Goal: Contribute content: Contribute content

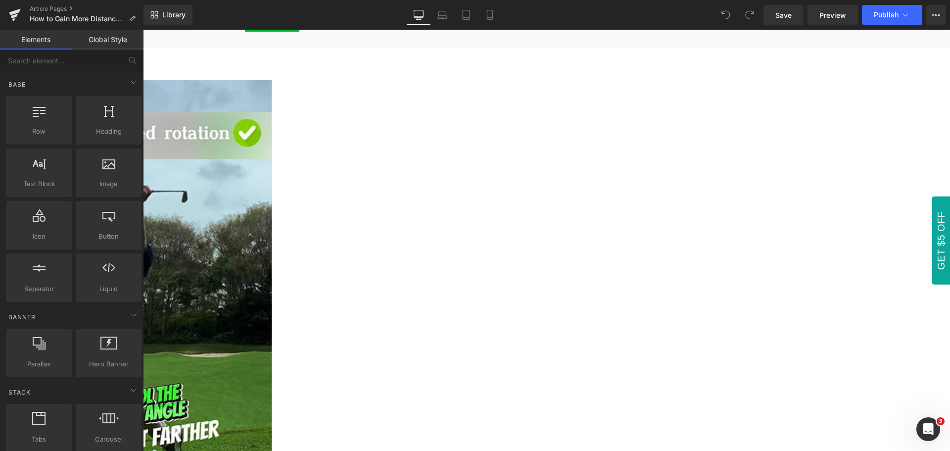
scroll to position [99, 0]
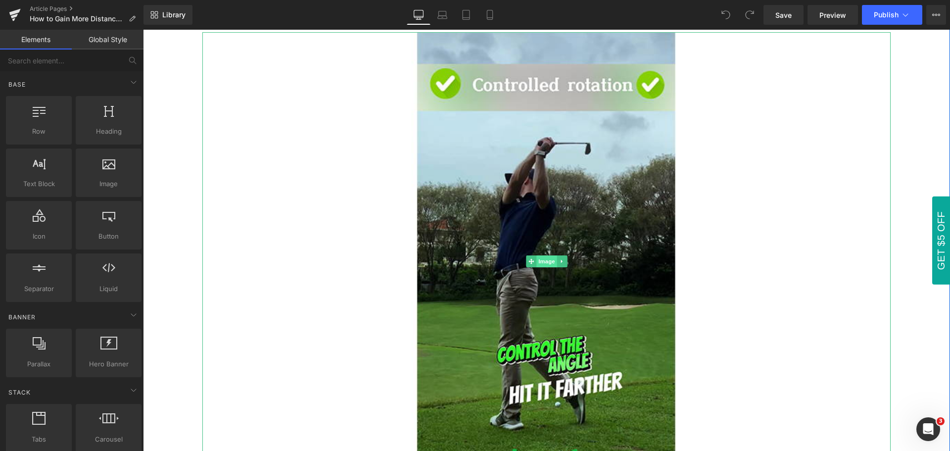
click at [541, 265] on span "Image" at bounding box center [546, 261] width 21 height 12
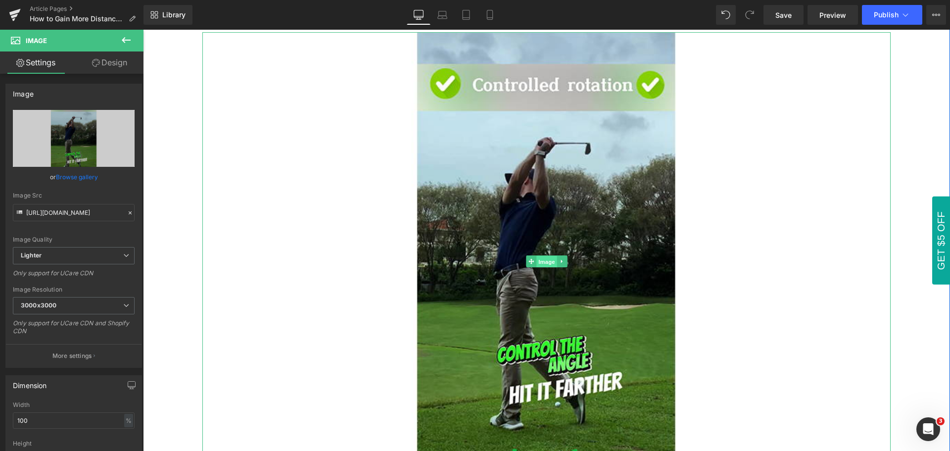
click at [542, 259] on span "Image" at bounding box center [546, 262] width 21 height 12
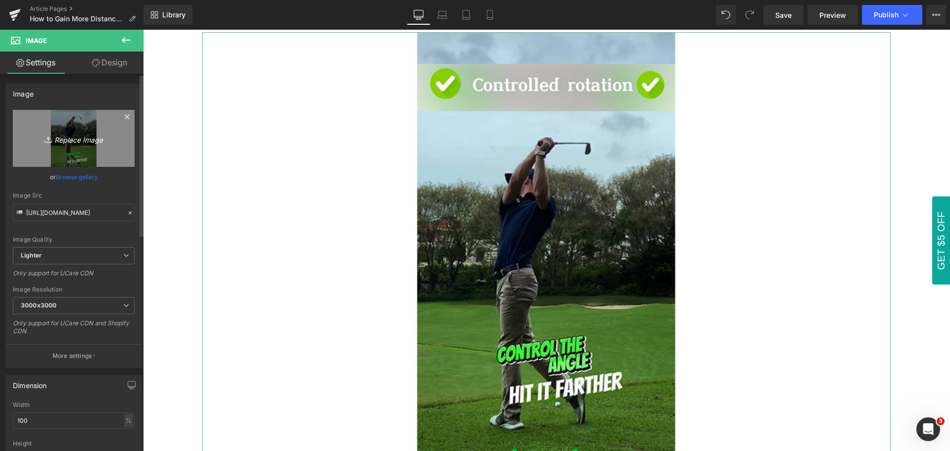
click at [72, 142] on icon "Replace Image" at bounding box center [73, 138] width 79 height 12
type input "C:\fakepath\How to Gain more distance with your driver.jpg"
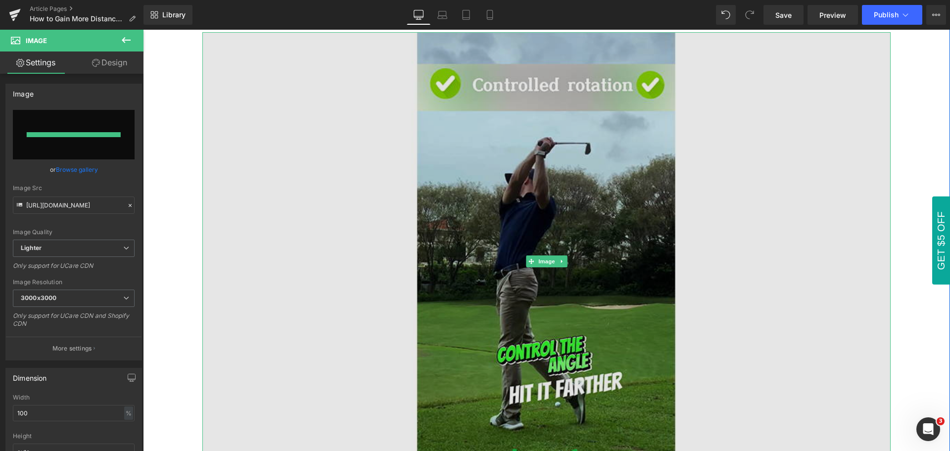
type input "[URL][DOMAIN_NAME]"
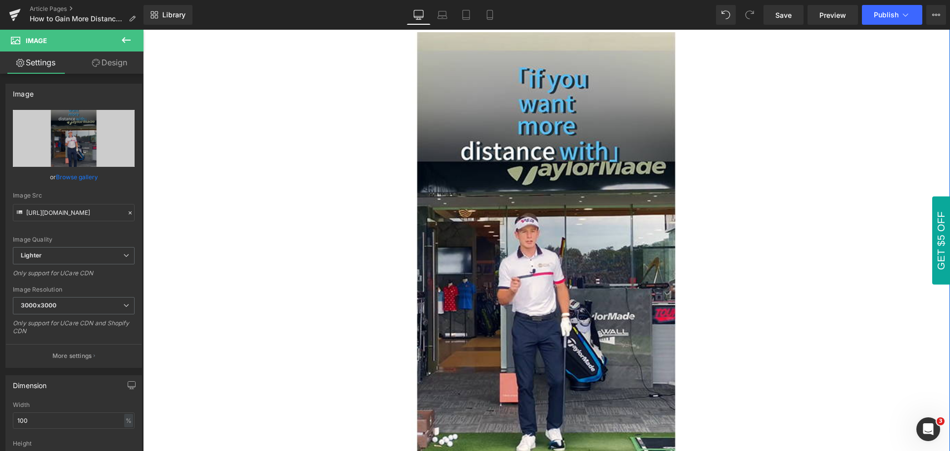
click at [914, 314] on div "Image Row" at bounding box center [546, 245] width 807 height 491
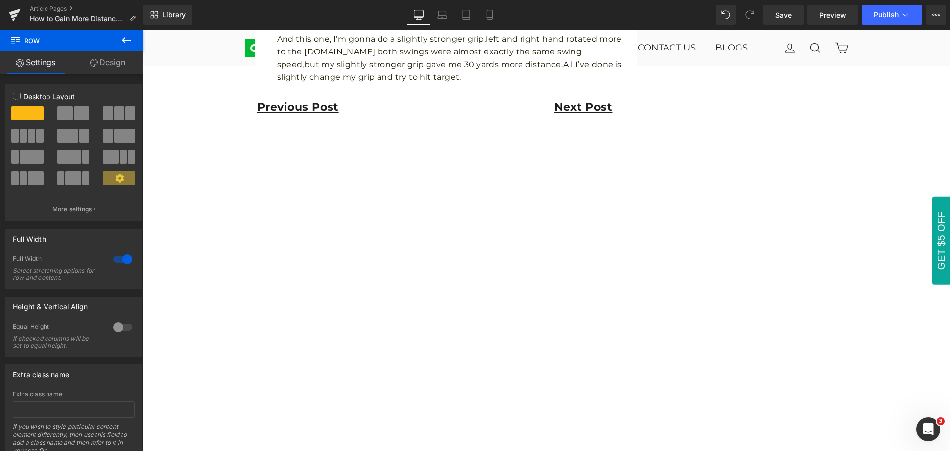
scroll to position [1434, 0]
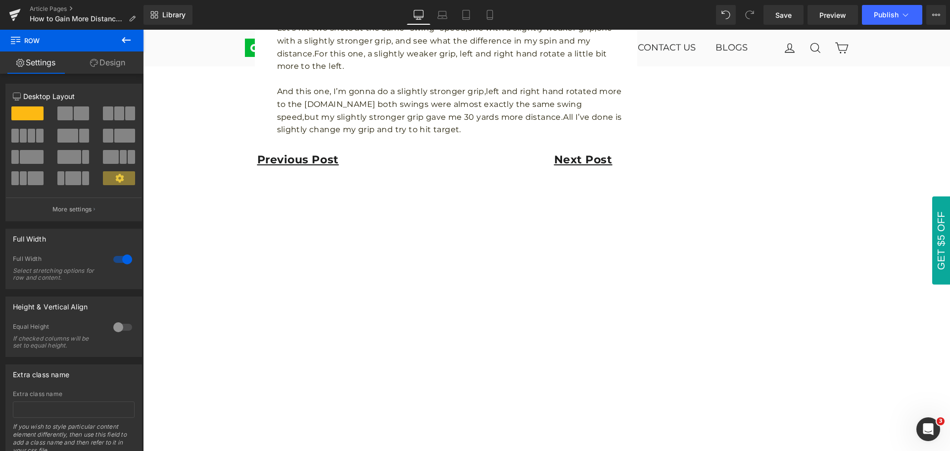
click at [127, 40] on icon at bounding box center [126, 40] width 9 height 6
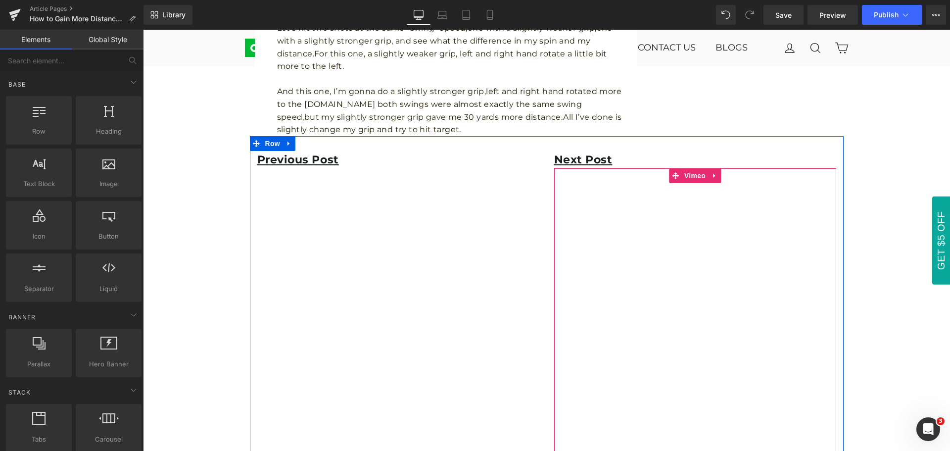
click at [691, 177] on div at bounding box center [695, 424] width 282 height 513
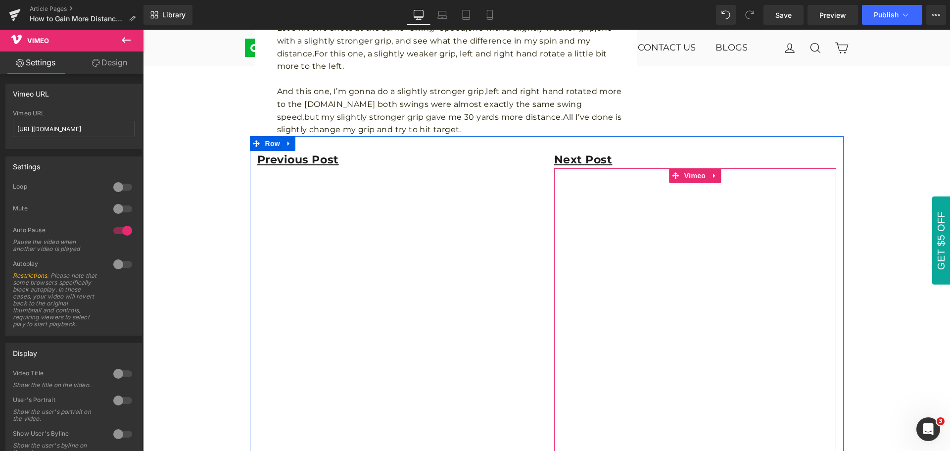
click at [691, 177] on div at bounding box center [695, 424] width 282 height 513
click at [690, 175] on div at bounding box center [695, 424] width 282 height 513
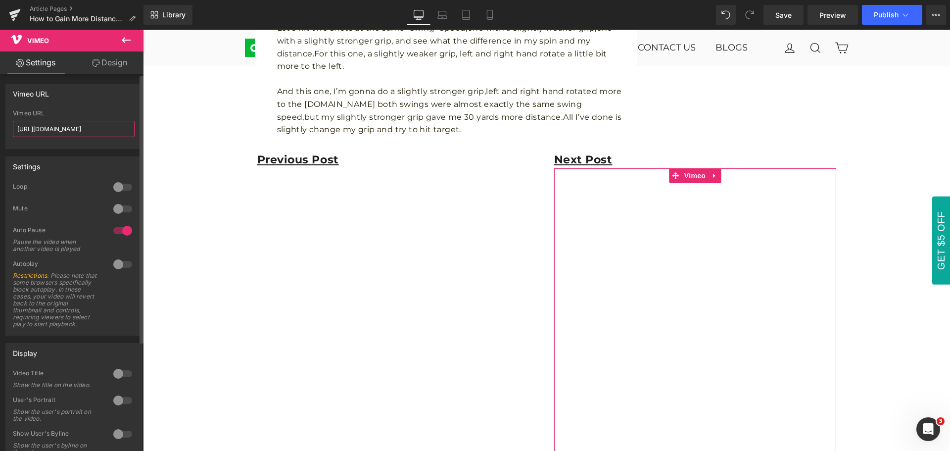
drag, startPoint x: 112, startPoint y: 128, endPoint x: 7, endPoint y: 128, distance: 104.9
click at [7, 128] on div "[URL][DOMAIN_NAME] Vimeo URL [URL][DOMAIN_NAME]" at bounding box center [74, 129] width 136 height 39
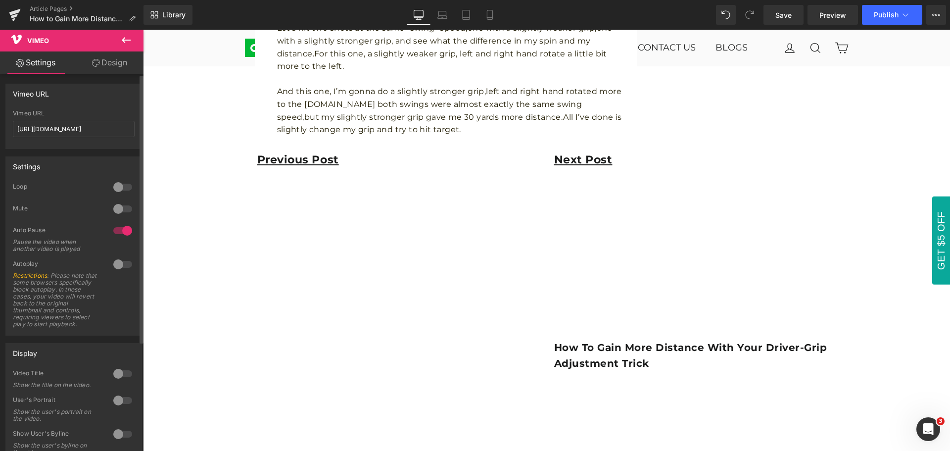
click at [78, 103] on div "Vimeo URL [URL][DOMAIN_NAME] Vimeo URL [URL][DOMAIN_NAME]" at bounding box center [73, 116] width 137 height 65
click at [128, 39] on icon at bounding box center [126, 40] width 12 height 12
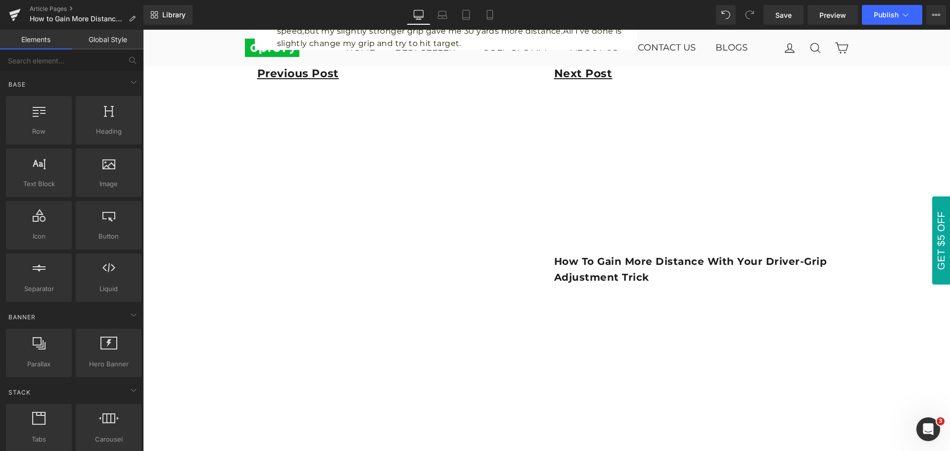
scroll to position [1533, 0]
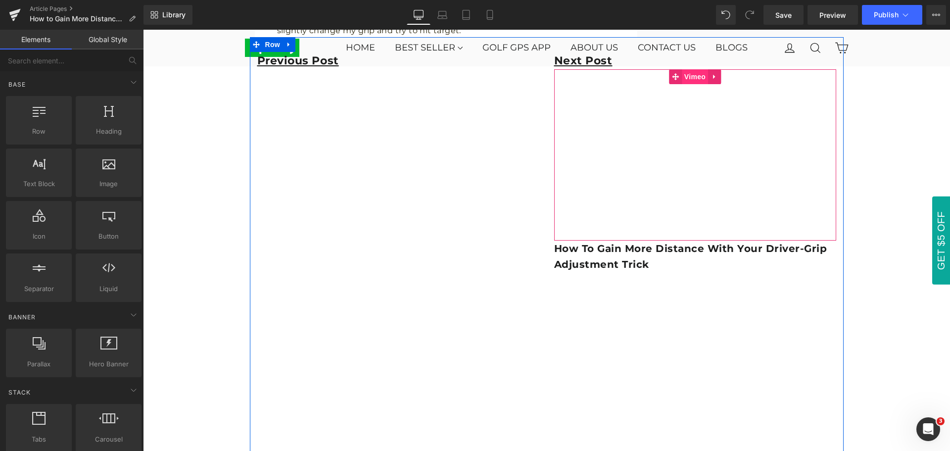
click at [688, 80] on span "Vimeo" at bounding box center [695, 76] width 26 height 15
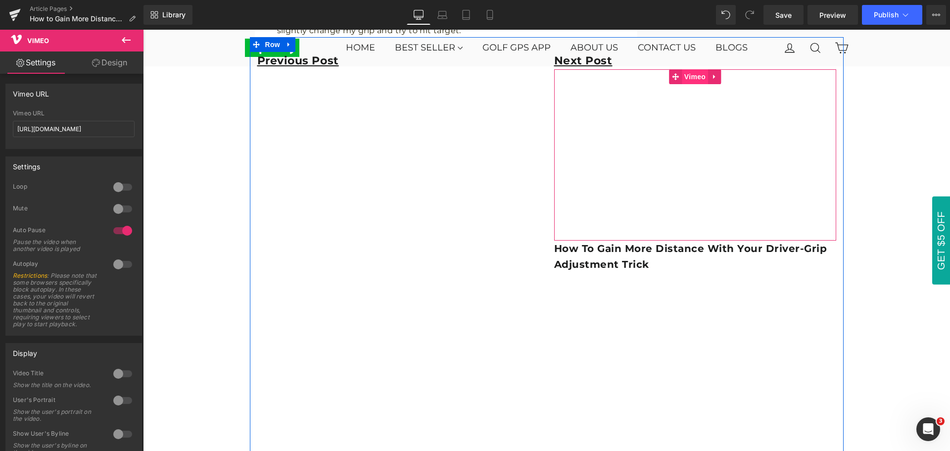
click at [690, 76] on span "Vimeo" at bounding box center [695, 76] width 26 height 15
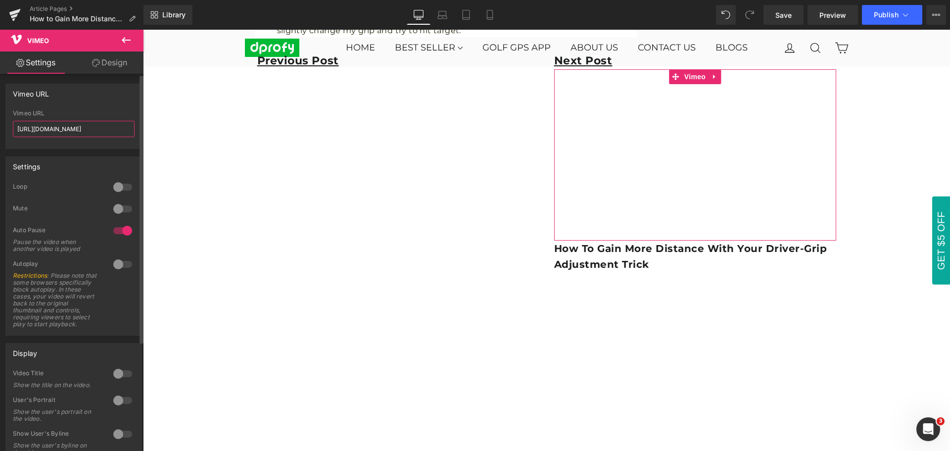
drag, startPoint x: 111, startPoint y: 129, endPoint x: 0, endPoint y: 128, distance: 111.3
click at [0, 128] on div "Vimeo URL [URL][DOMAIN_NAME] Vimeo URL [URL][DOMAIN_NAME]" at bounding box center [74, 112] width 148 height 73
click at [89, 103] on div "Vimeo URL [URL][DOMAIN_NAME] Vimeo URL [URL][DOMAIN_NAME]" at bounding box center [73, 116] width 137 height 65
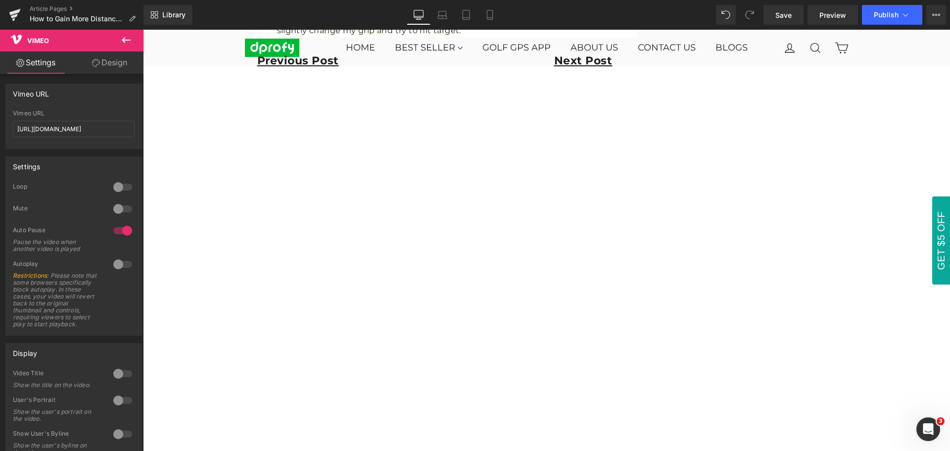
click at [126, 40] on icon at bounding box center [126, 40] width 9 height 6
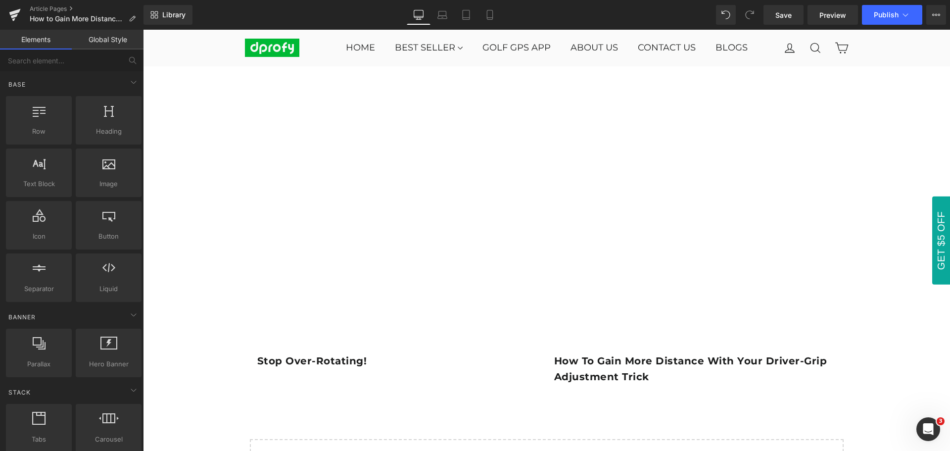
scroll to position [1781, 0]
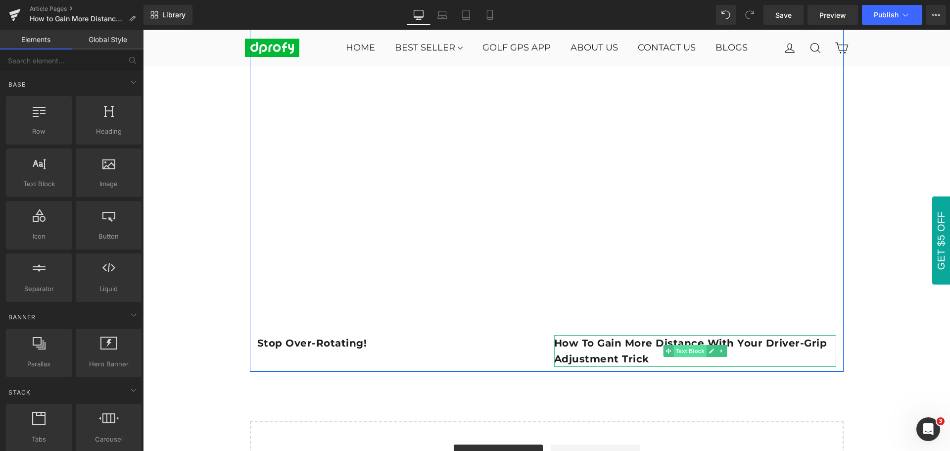
click at [688, 352] on span "Text Block" at bounding box center [689, 351] width 33 height 12
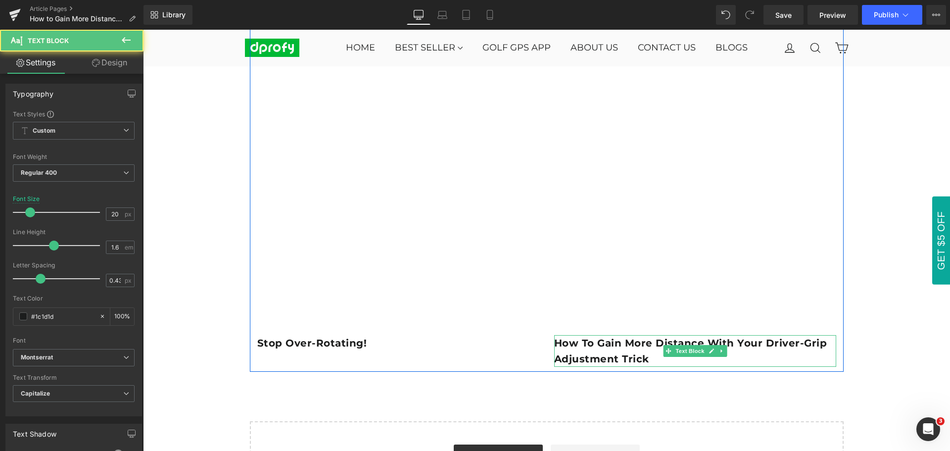
click at [581, 344] on b "How to Gain More Distance With Your Driver-Grip Adjustment Trick" at bounding box center [690, 351] width 273 height 28
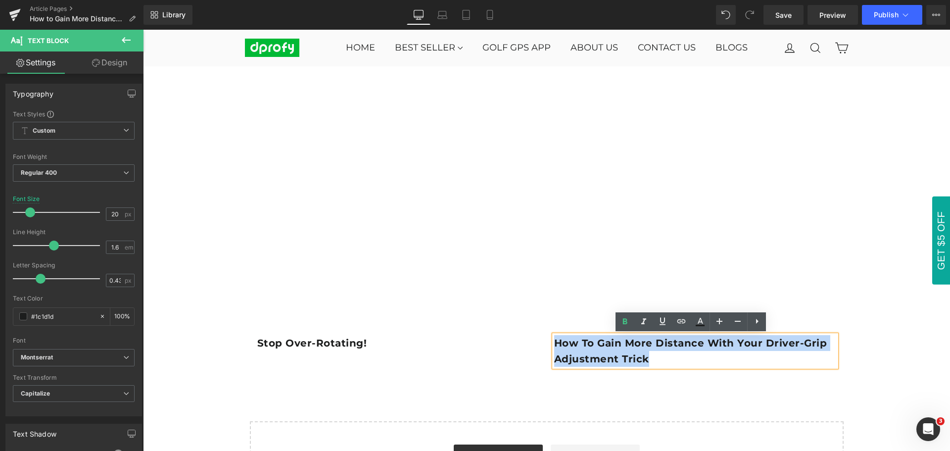
drag, startPoint x: 550, startPoint y: 342, endPoint x: 646, endPoint y: 356, distance: 96.4
click at [646, 356] on p "How to Gain More Distance With Your Driver-Grip Adjustment Trick" at bounding box center [695, 351] width 282 height 32
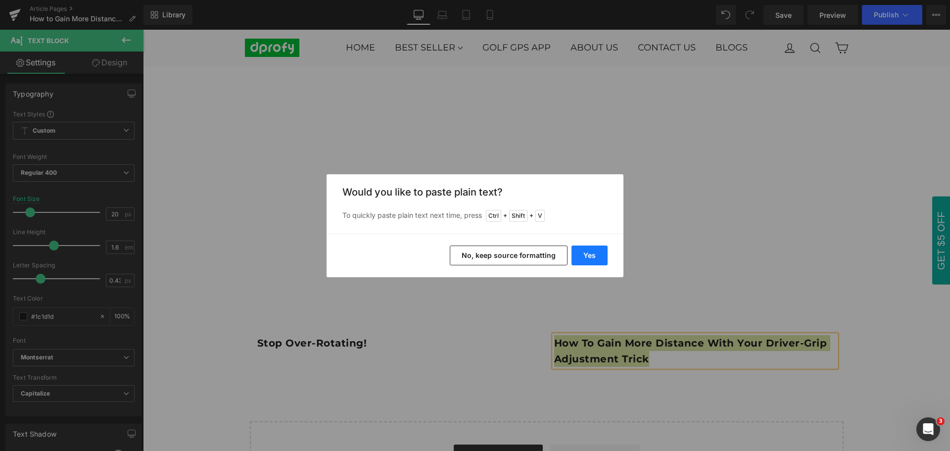
click at [595, 260] on button "Yes" at bounding box center [589, 255] width 36 height 20
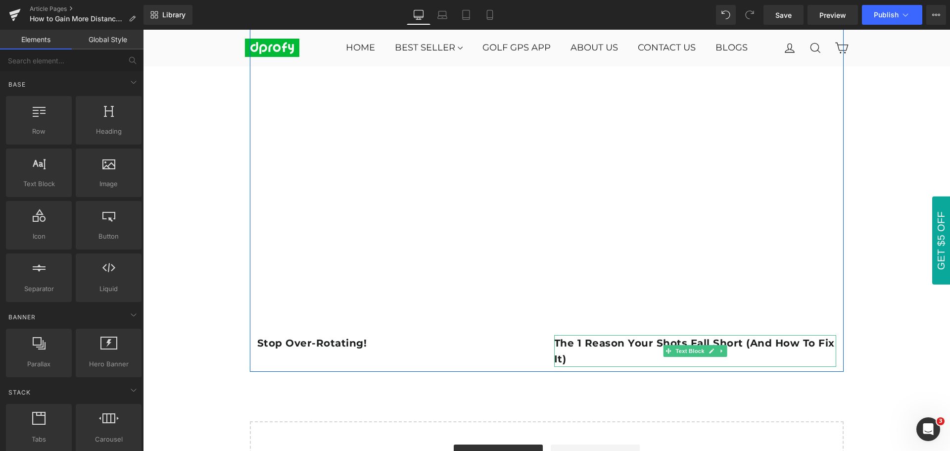
click at [736, 344] on b "The 1 reason your shots fall short (and how to fix it)" at bounding box center [694, 351] width 280 height 28
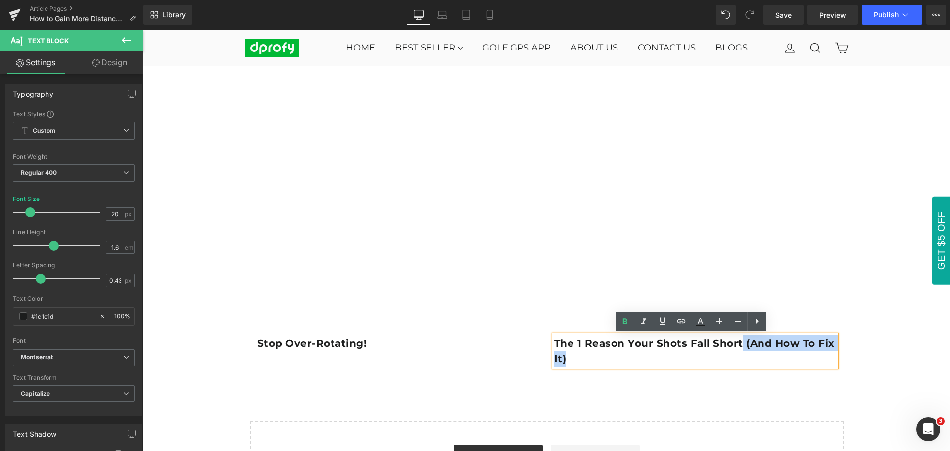
drag, startPoint x: 736, startPoint y: 344, endPoint x: 747, endPoint y: 355, distance: 15.0
click at [747, 355] on p "The 1 reason your shots fall short (and how to fix it)" at bounding box center [695, 351] width 282 height 32
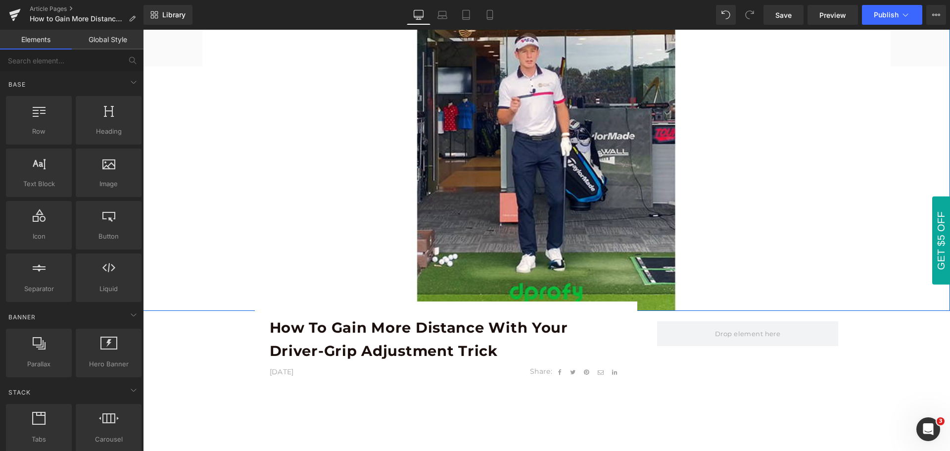
scroll to position [297, 0]
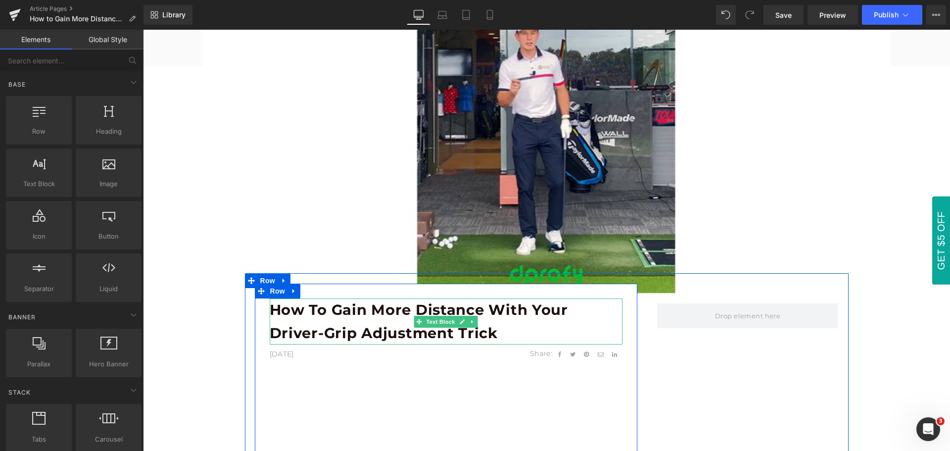
click at [496, 331] on p "How to Gain More Distance With Your Driver-Grip Adjustment Trick" at bounding box center [446, 321] width 353 height 46
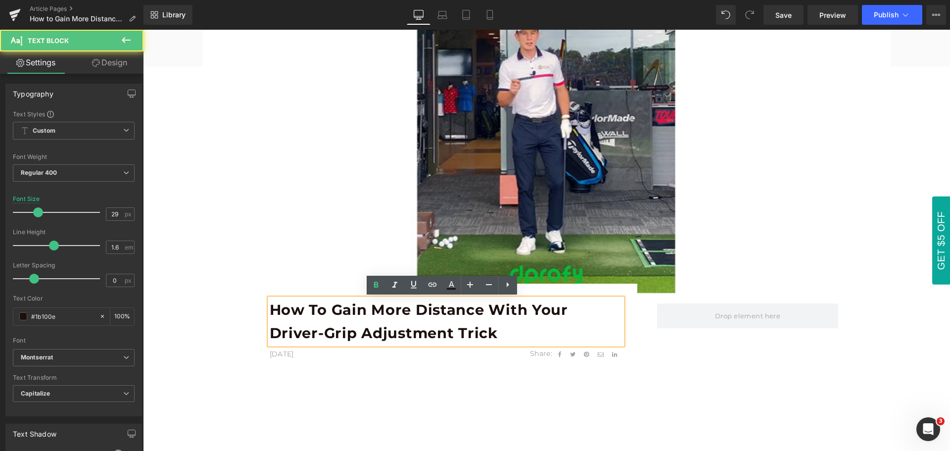
click at [496, 331] on p "How to Gain More Distance With Your Driver-Grip Adjustment Trick" at bounding box center [446, 321] width 353 height 46
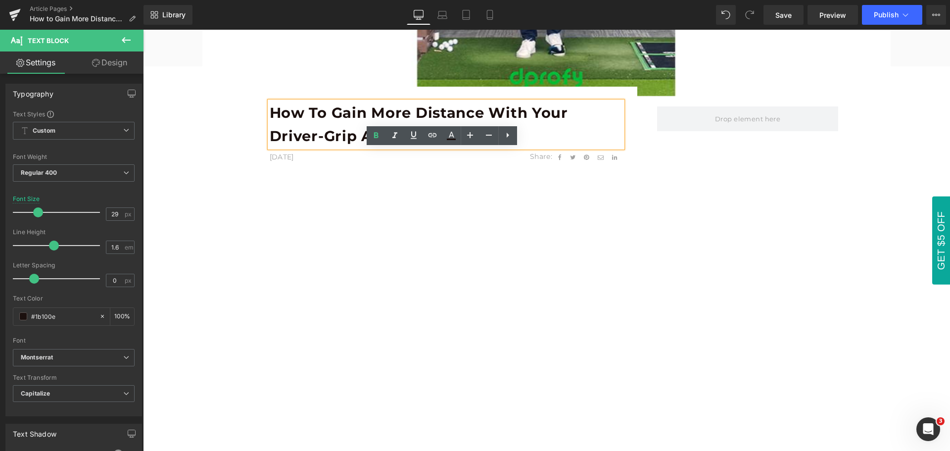
scroll to position [445, 0]
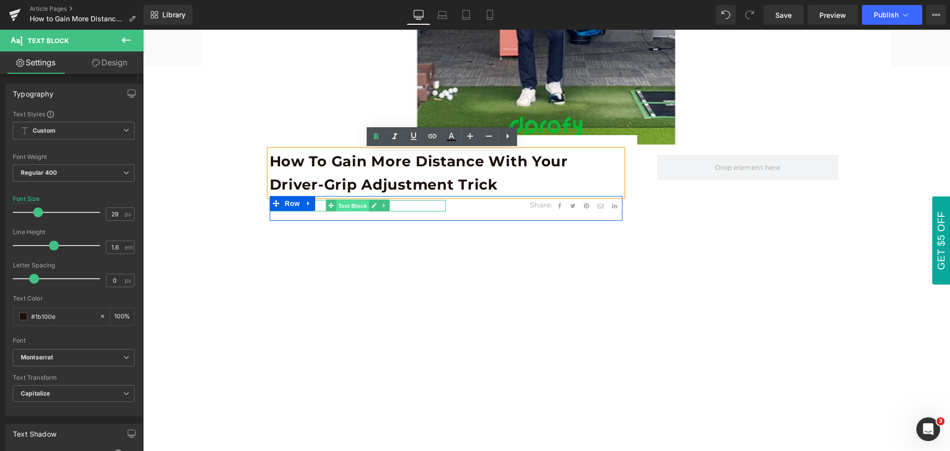
click at [350, 204] on span "Text Block" at bounding box center [352, 206] width 33 height 12
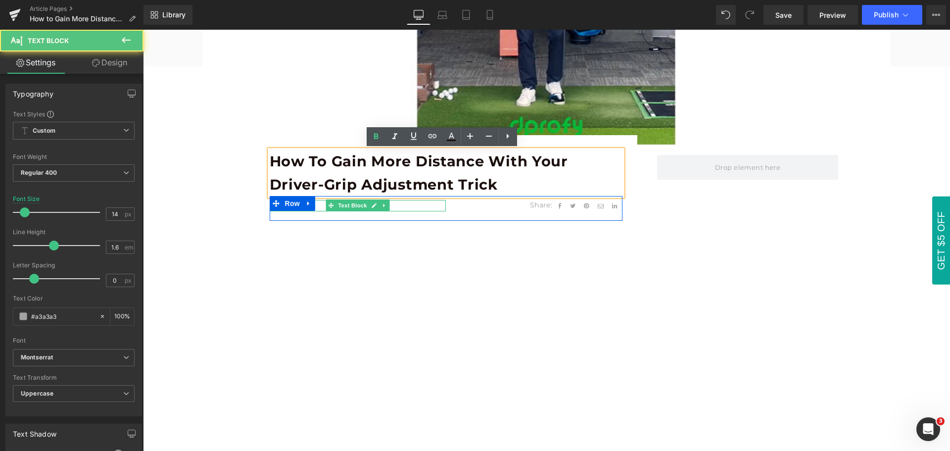
click at [316, 205] on p "[DATE]" at bounding box center [358, 205] width 177 height 11
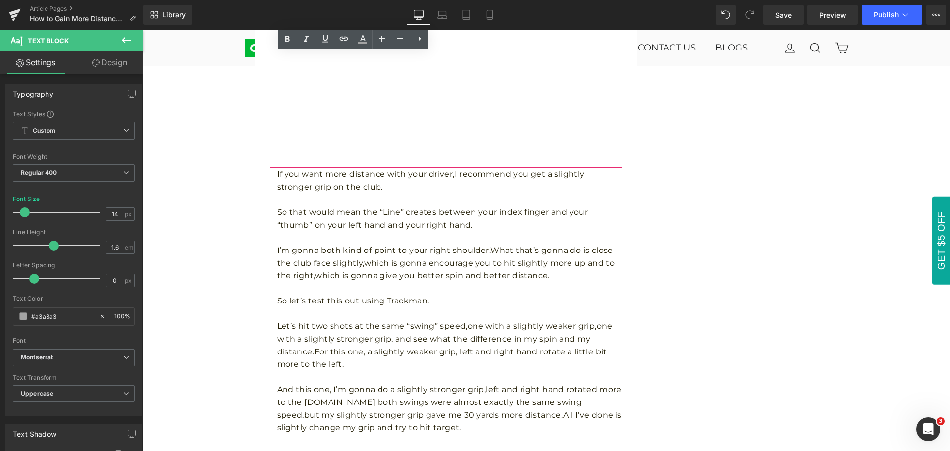
scroll to position [1138, 0]
click at [370, 258] on p "I’m gonna both kind of point to your right shoulder.What that’s gonna do is clo…" at bounding box center [449, 262] width 345 height 38
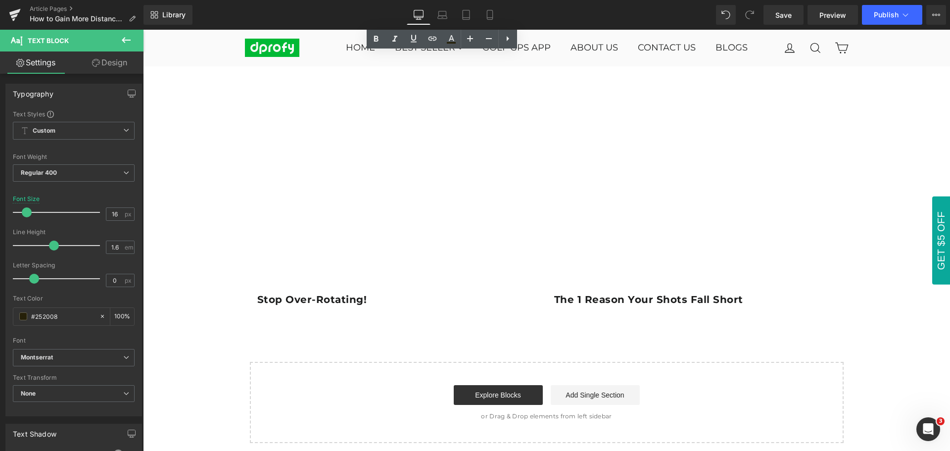
scroll to position [1830, 0]
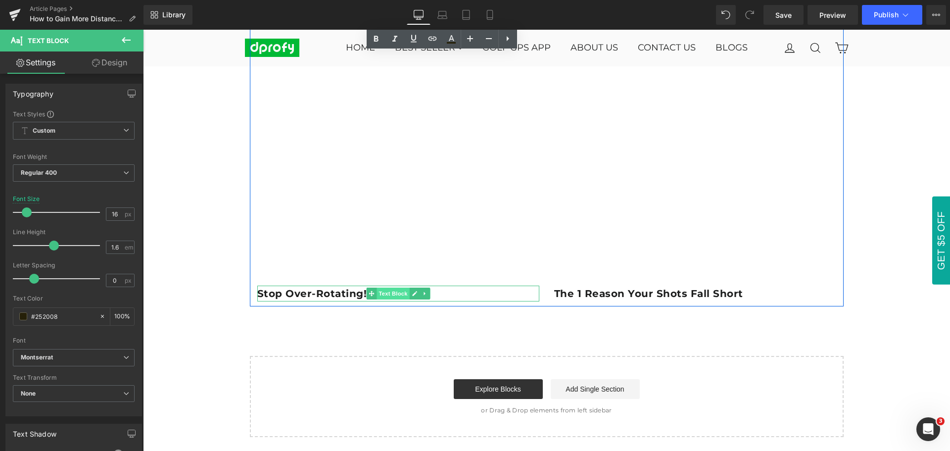
click at [389, 294] on span "Text Block" at bounding box center [392, 293] width 33 height 12
click at [688, 295] on span "Text Block" at bounding box center [689, 293] width 33 height 12
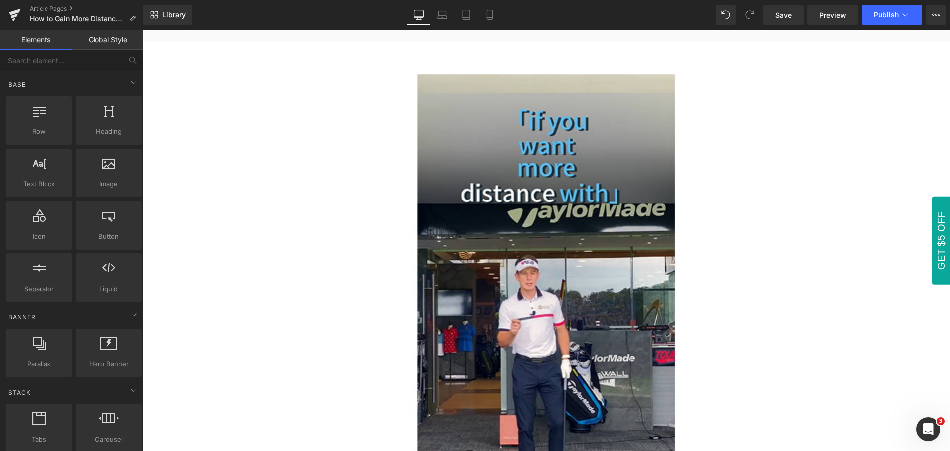
scroll to position [0, 0]
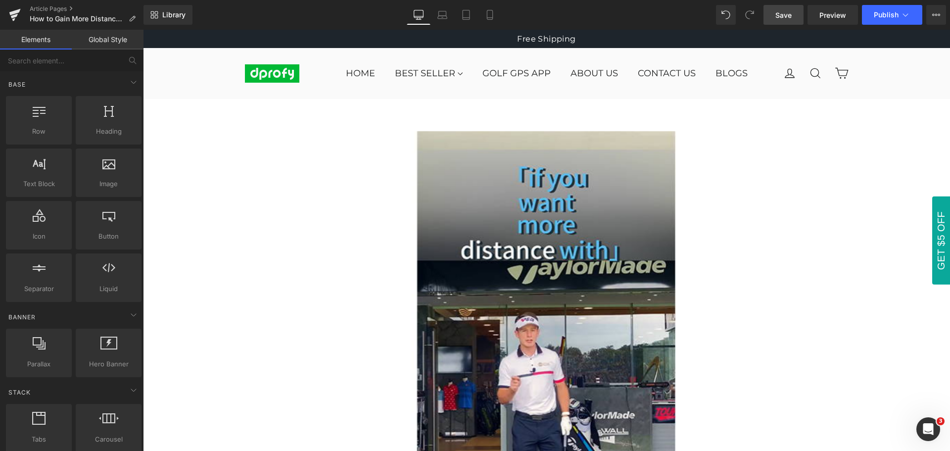
click at [787, 19] on span "Save" at bounding box center [783, 15] width 16 height 10
click at [446, 17] on icon at bounding box center [442, 15] width 10 height 10
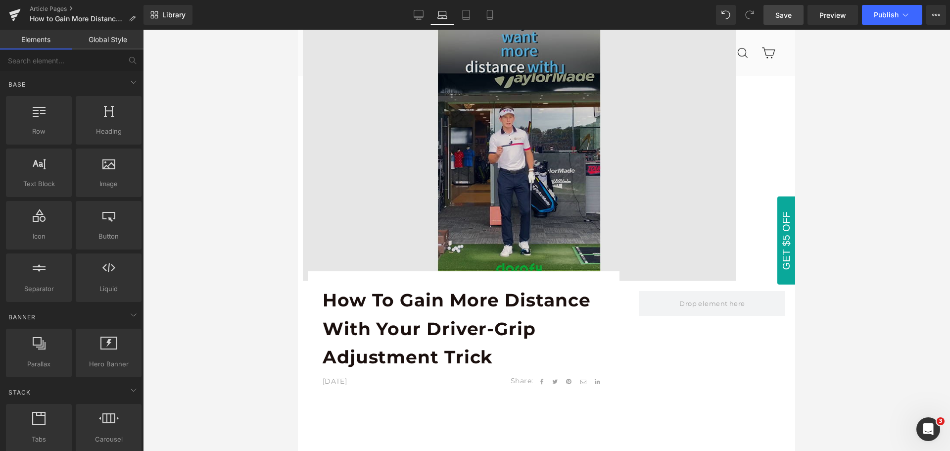
scroll to position [198, 0]
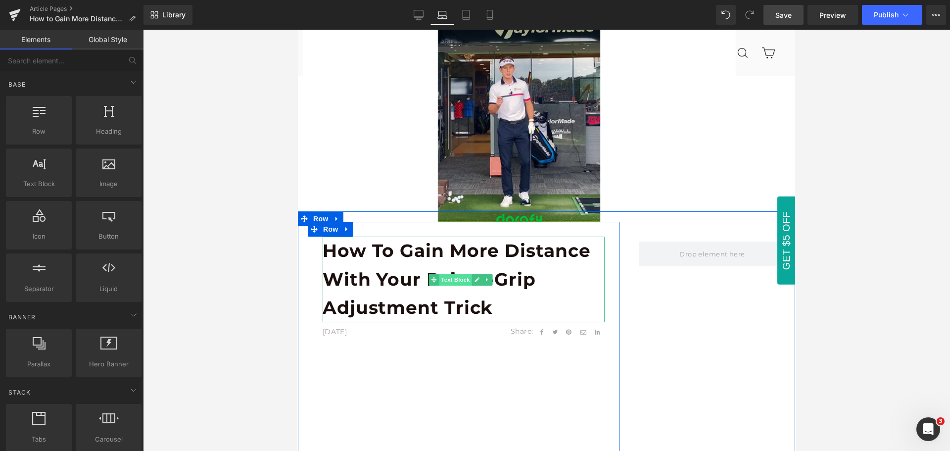
click at [458, 280] on span "Text Block" at bounding box center [455, 280] width 33 height 12
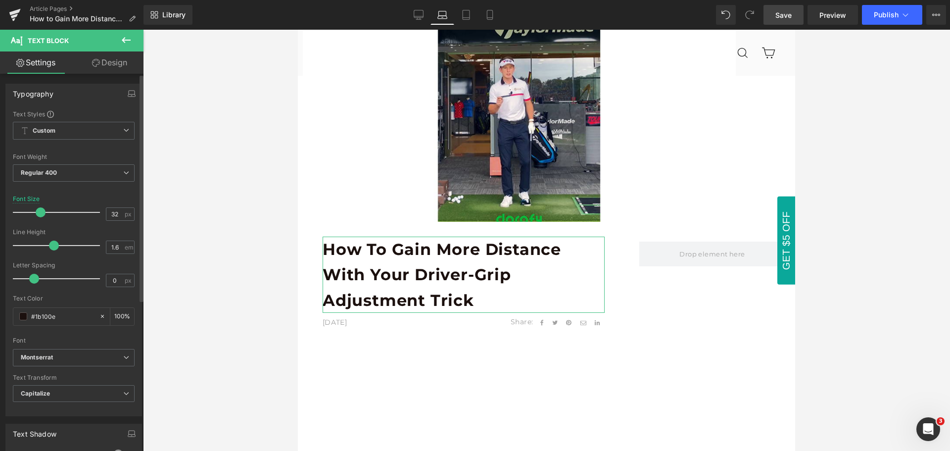
type input "31"
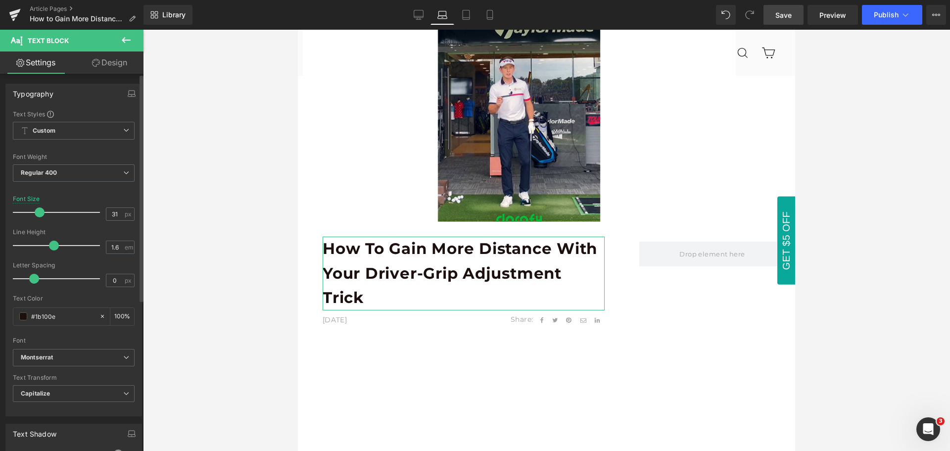
click at [38, 211] on span at bounding box center [40, 212] width 10 height 10
click at [840, 311] on div at bounding box center [546, 240] width 807 height 421
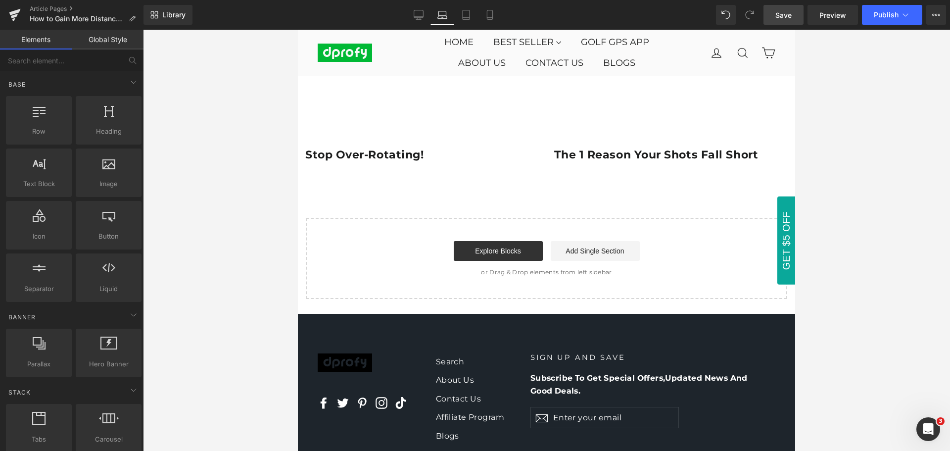
scroll to position [1816, 0]
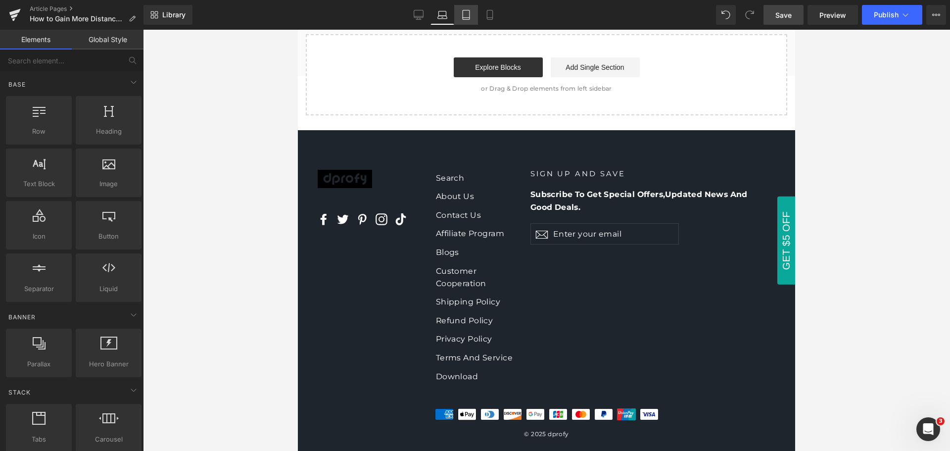
click at [464, 15] on icon at bounding box center [466, 15] width 10 height 10
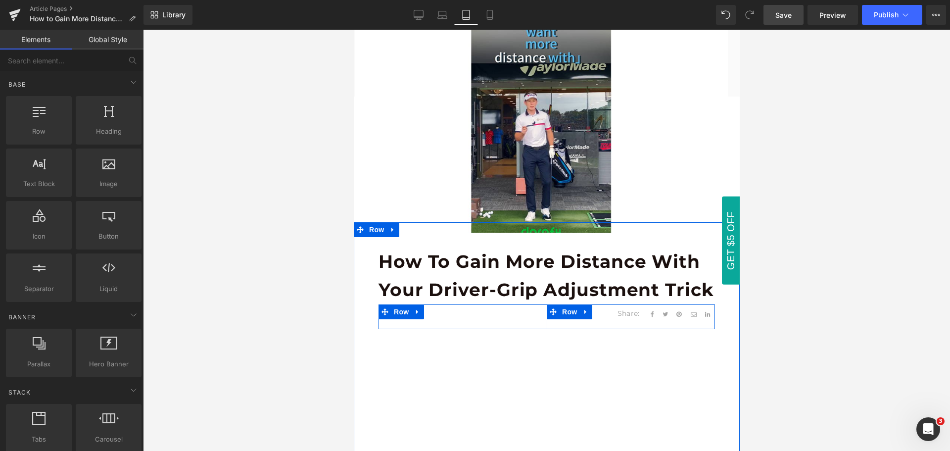
scroll to position [153, 0]
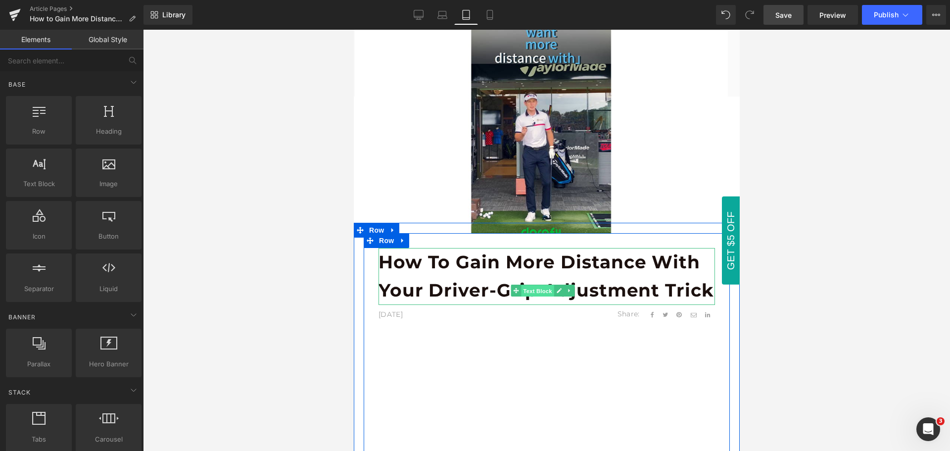
click at [539, 292] on span "Text Block" at bounding box center [536, 291] width 33 height 12
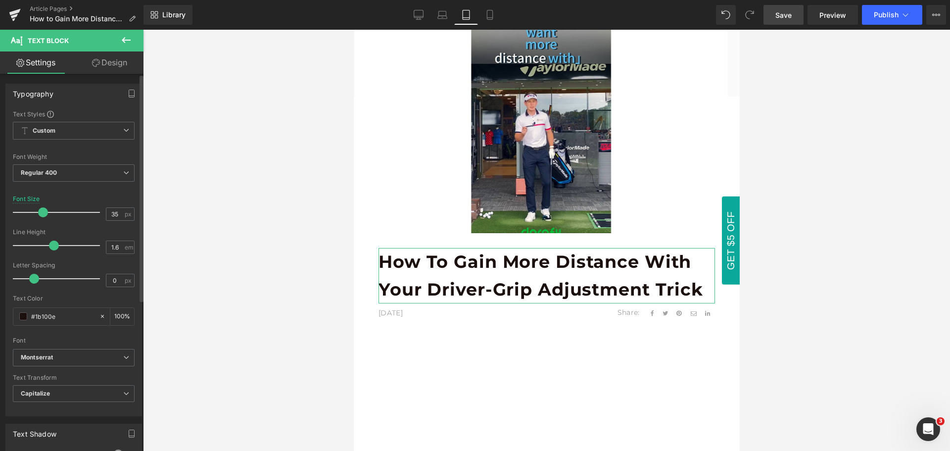
click at [41, 213] on span at bounding box center [43, 212] width 10 height 10
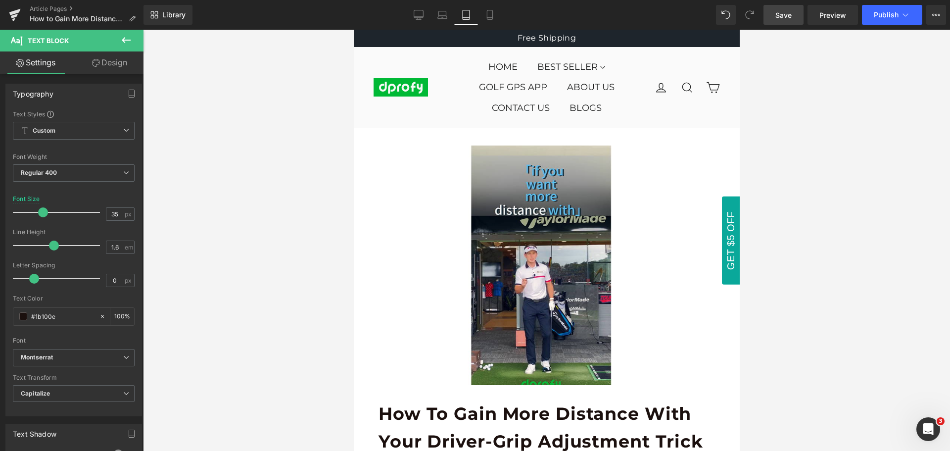
scroll to position [0, 0]
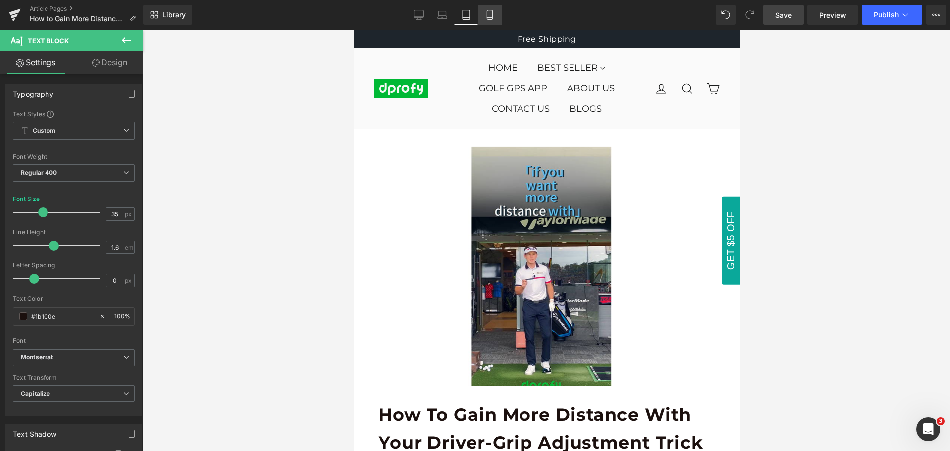
click at [492, 18] on icon at bounding box center [489, 18] width 5 height 0
type input "22"
type input "100"
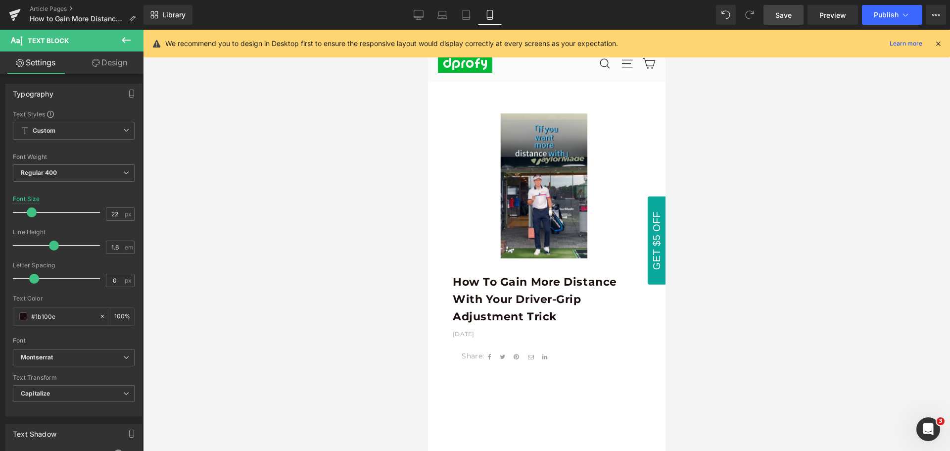
click at [938, 44] on icon at bounding box center [937, 43] width 9 height 9
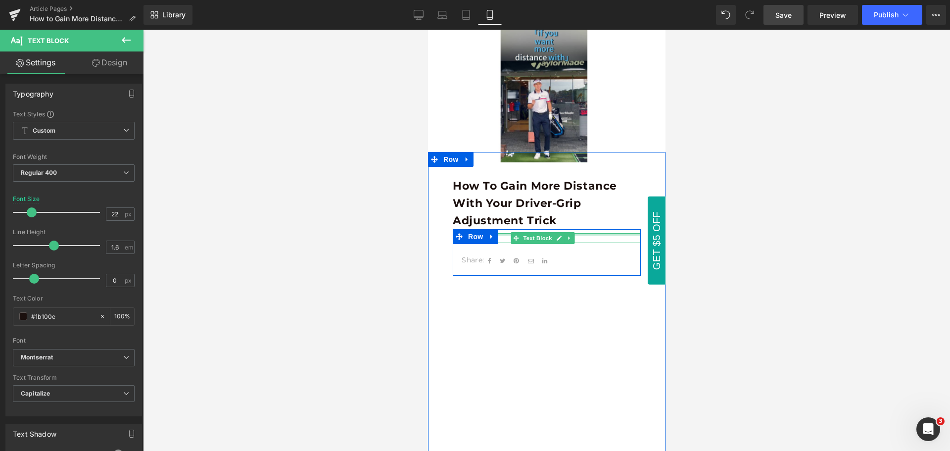
scroll to position [99, 0]
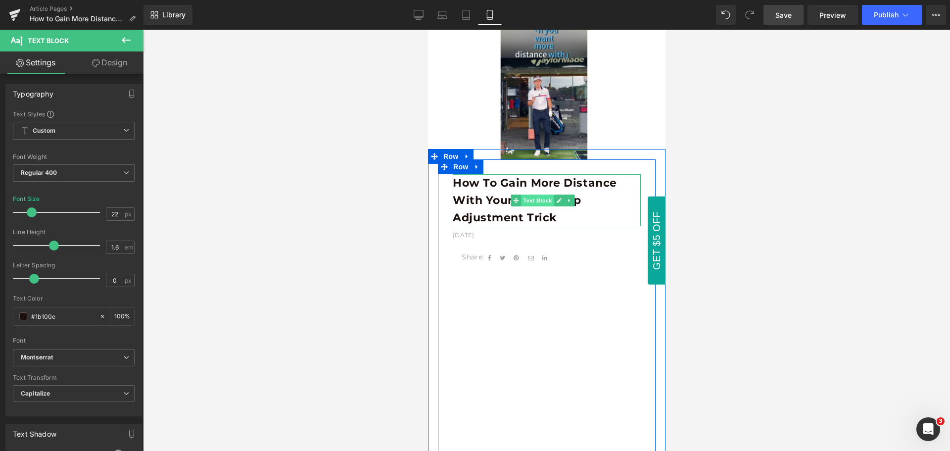
click at [536, 200] on span "Text Block" at bounding box center [536, 200] width 33 height 12
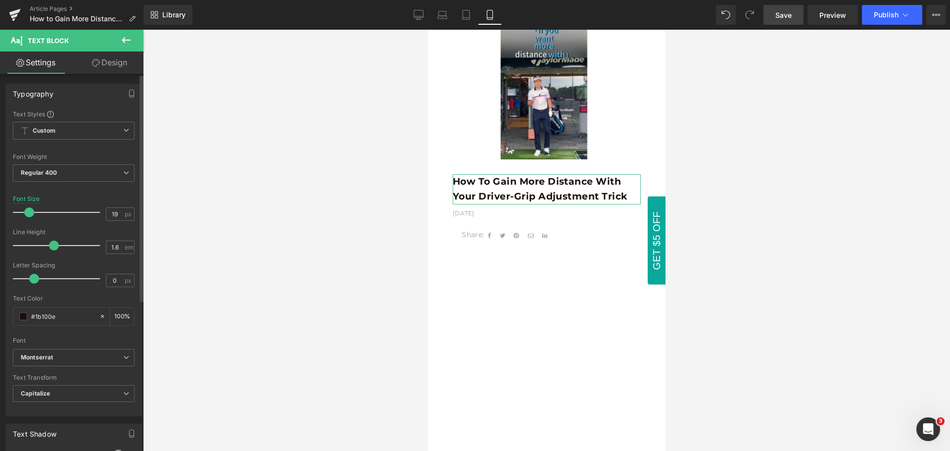
click at [30, 213] on span at bounding box center [29, 212] width 10 height 10
click at [76, 202] on div at bounding box center [59, 212] width 82 height 20
type input "19"
drag, startPoint x: 77, startPoint y: 214, endPoint x: 30, endPoint y: 213, distance: 47.5
click at [30, 213] on span at bounding box center [29, 212] width 10 height 10
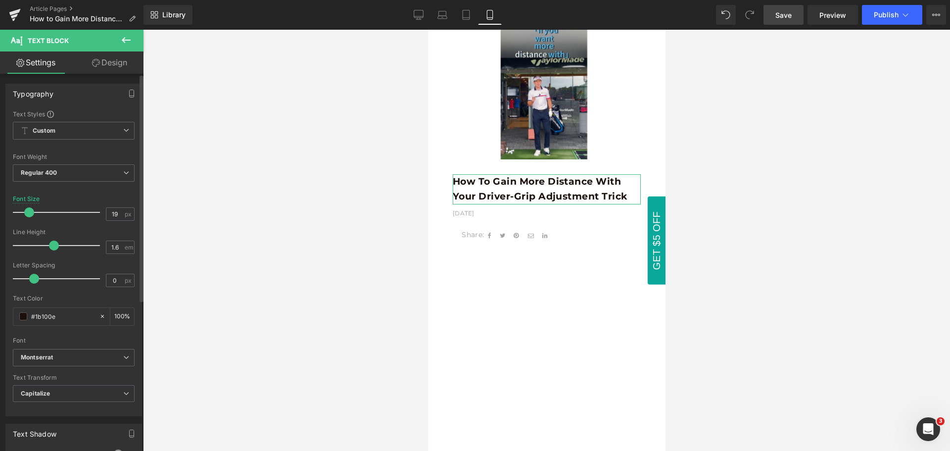
click at [73, 200] on div "Font Size 19 px" at bounding box center [74, 211] width 122 height 33
click at [123, 44] on icon at bounding box center [126, 40] width 12 height 12
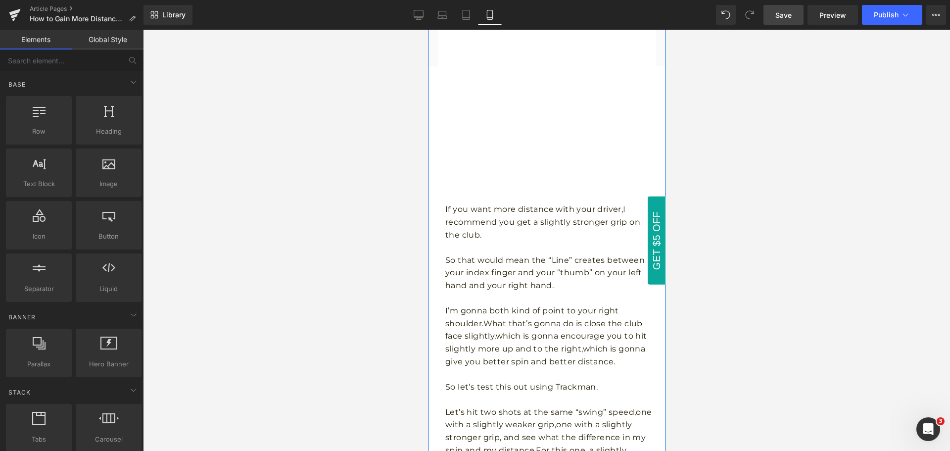
scroll to position [495, 0]
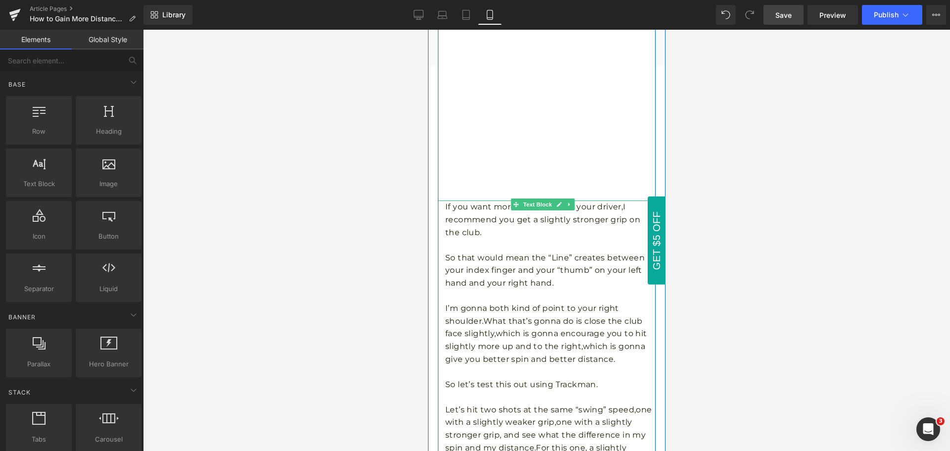
click at [606, 251] on p "So that would mean the “Line” creates between your index finger and your “thumb…" at bounding box center [550, 270] width 210 height 38
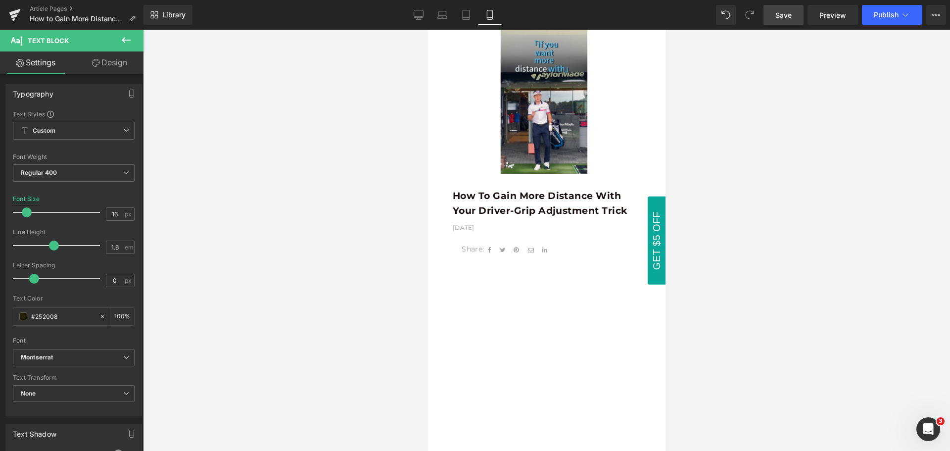
scroll to position [0, 0]
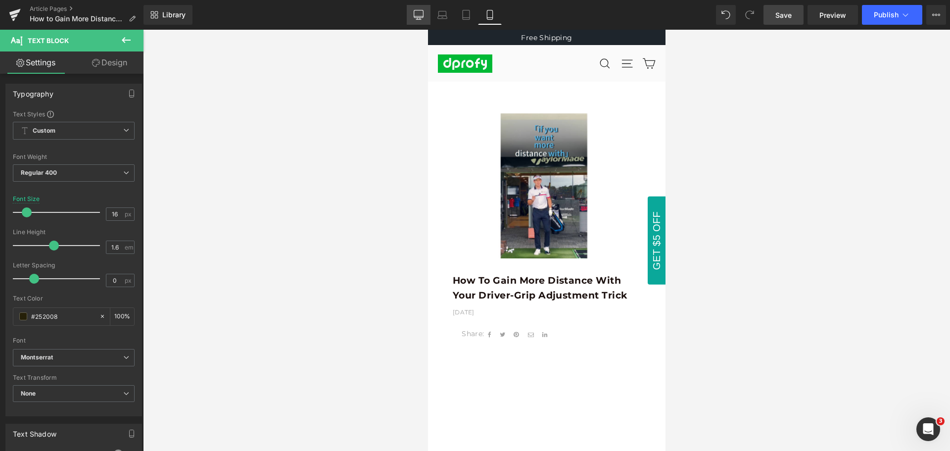
click at [419, 17] on icon at bounding box center [418, 15] width 10 height 10
type input "100"
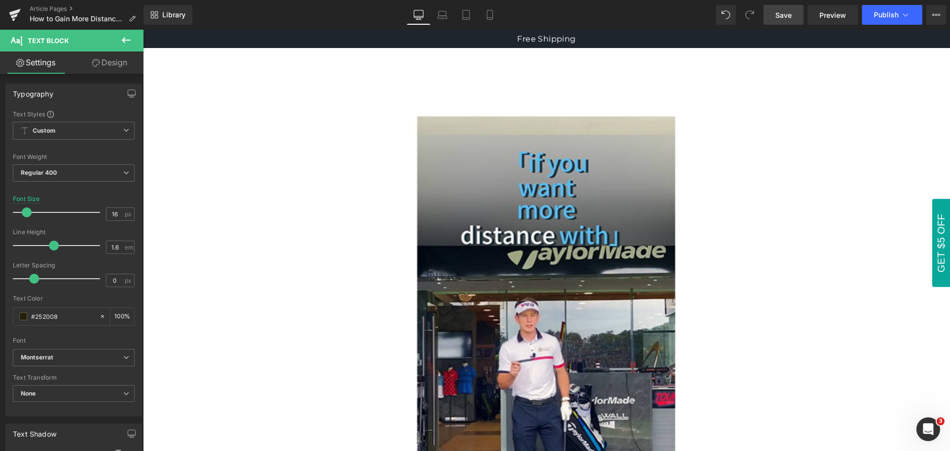
scroll to position [609, 0]
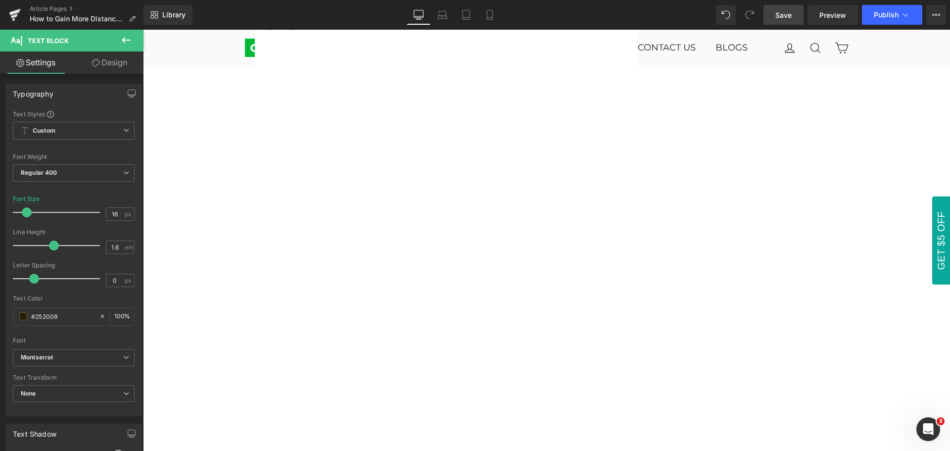
click at [123, 39] on icon at bounding box center [126, 40] width 9 height 6
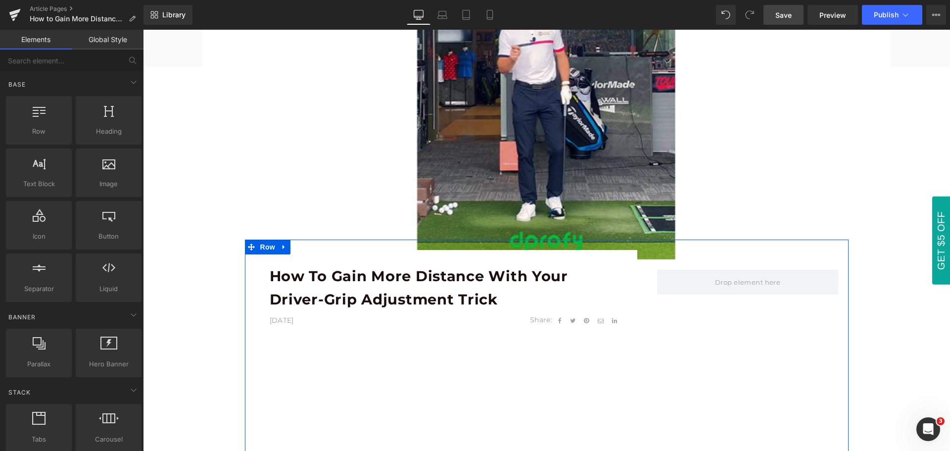
scroll to position [313, 0]
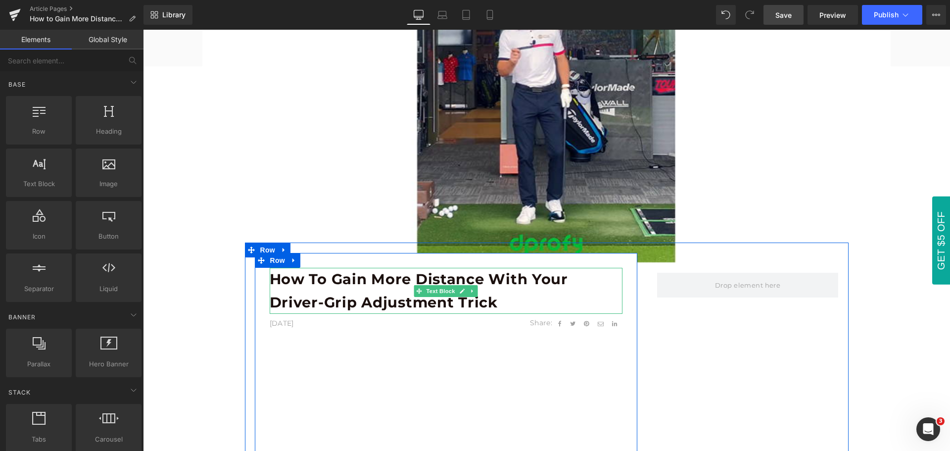
click at [529, 285] on b "How to Gain More Distance With Your Driver-Grip Adjustment Trick" at bounding box center [419, 290] width 298 height 40
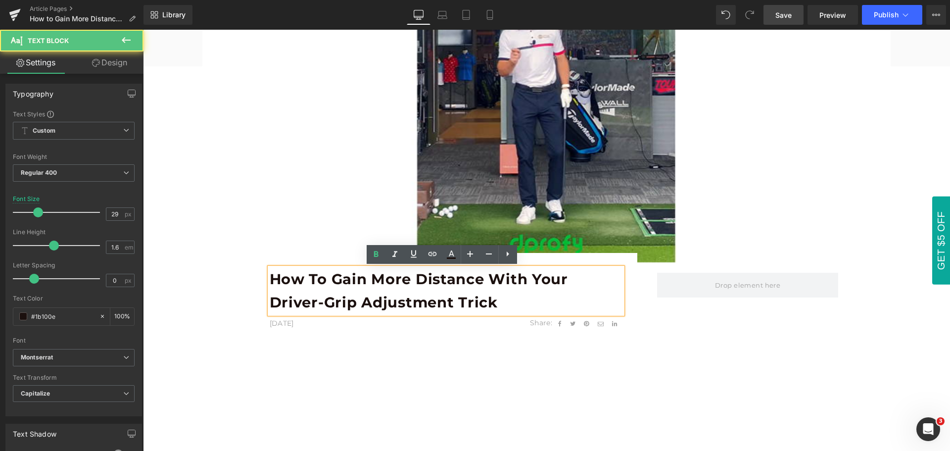
click at [527, 292] on p "How to Gain More Distance With Your Driver-Grip Adjustment Trick" at bounding box center [446, 291] width 353 height 46
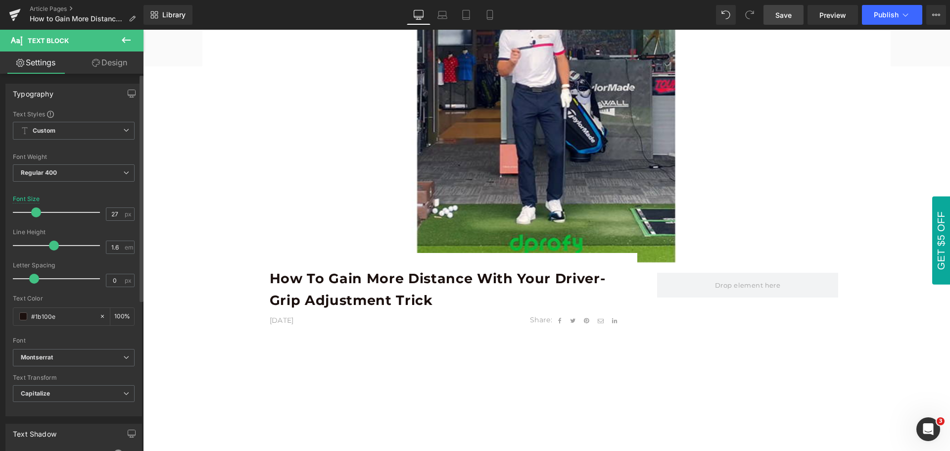
type input "28"
click at [37, 212] on span at bounding box center [37, 212] width 10 height 10
click at [122, 39] on icon at bounding box center [126, 40] width 12 height 12
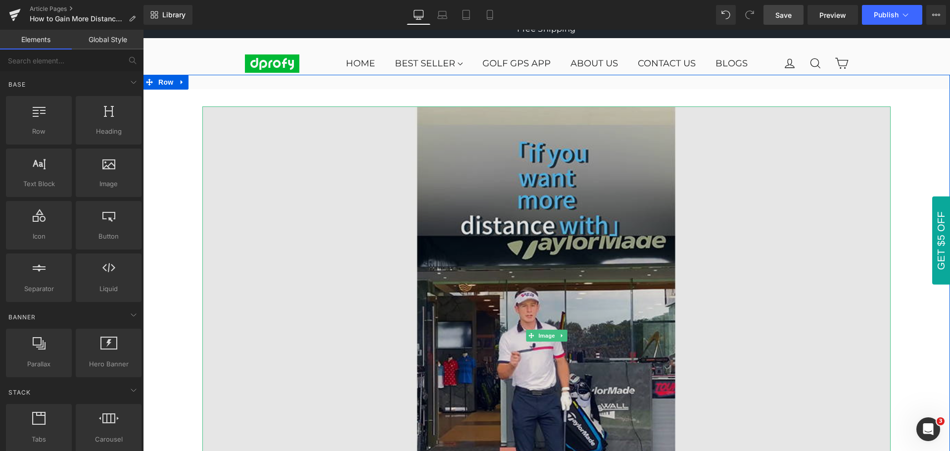
scroll to position [0, 0]
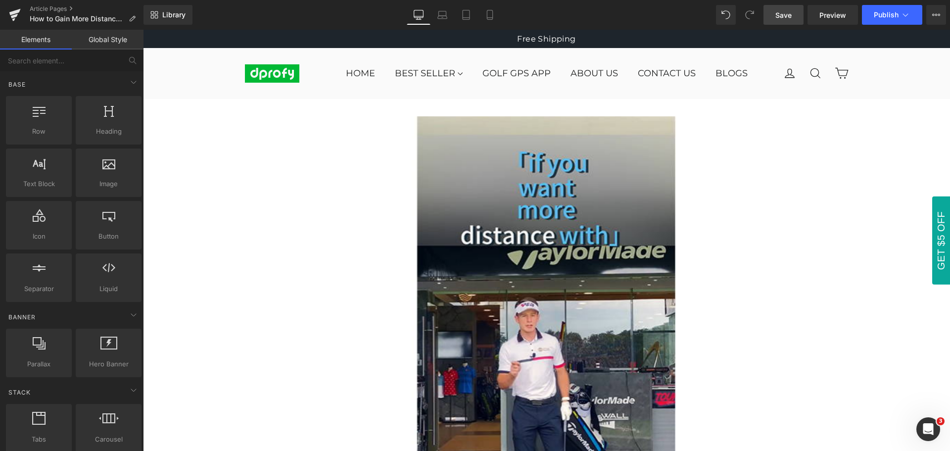
click at [785, 18] on span "Save" at bounding box center [783, 15] width 16 height 10
click at [785, 20] on span "Save" at bounding box center [783, 15] width 16 height 10
click at [785, 18] on span "Save" at bounding box center [783, 15] width 16 height 10
click at [784, 19] on span "Save" at bounding box center [783, 15] width 16 height 10
click at [785, 18] on span "Save" at bounding box center [783, 15] width 16 height 10
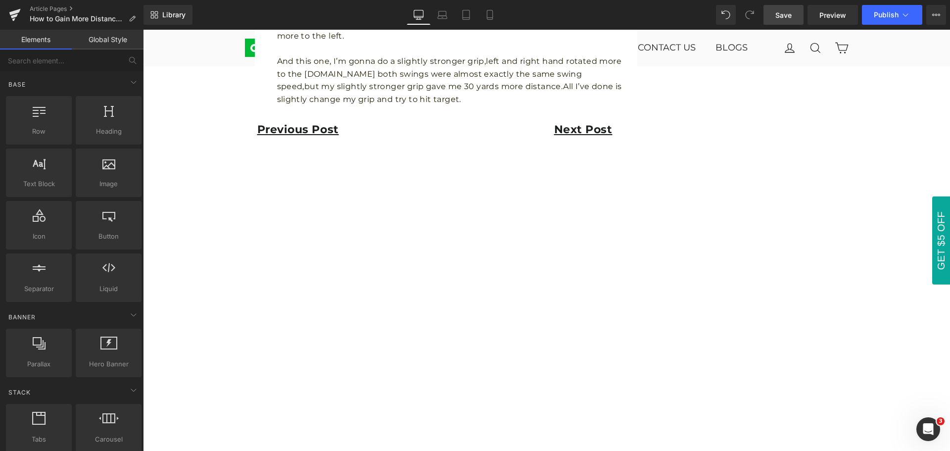
scroll to position [1299, 0]
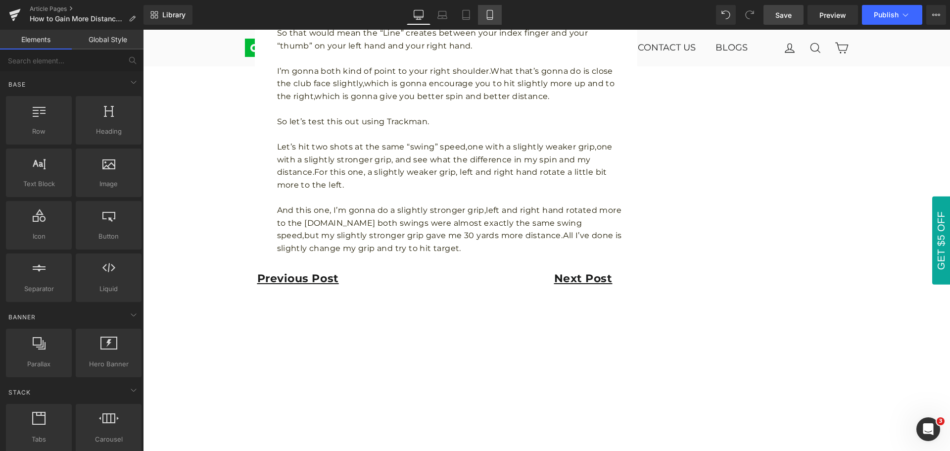
click at [488, 19] on icon at bounding box center [489, 14] width 5 height 9
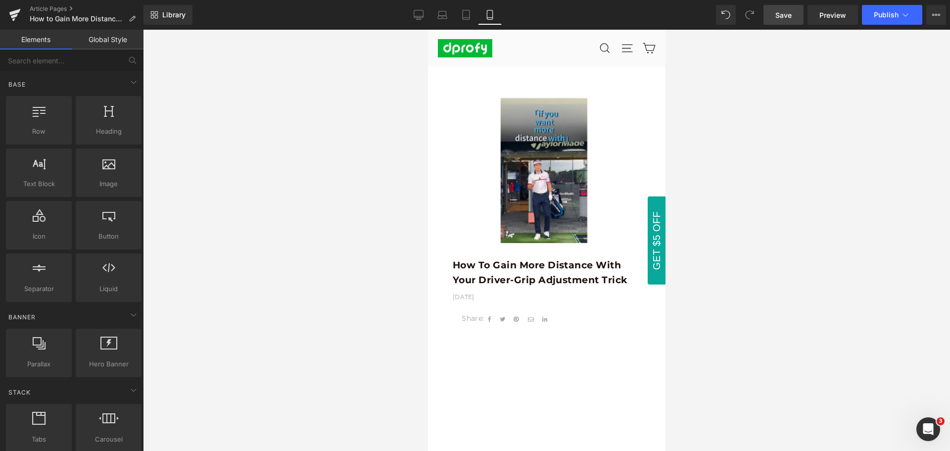
scroll to position [0, 0]
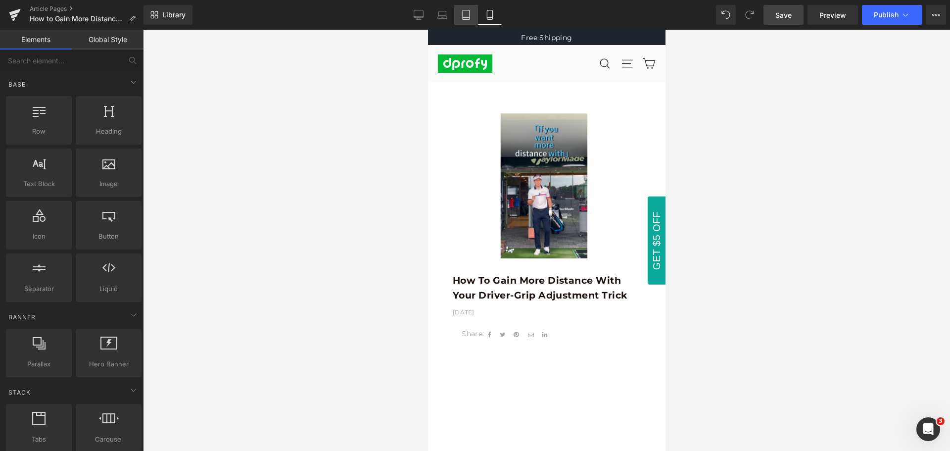
click at [463, 14] on icon at bounding box center [466, 15] width 10 height 10
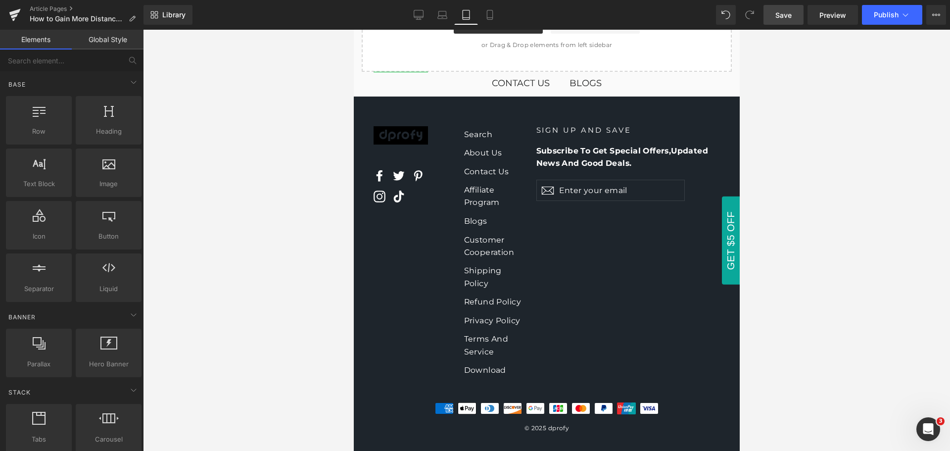
scroll to position [1869, 0]
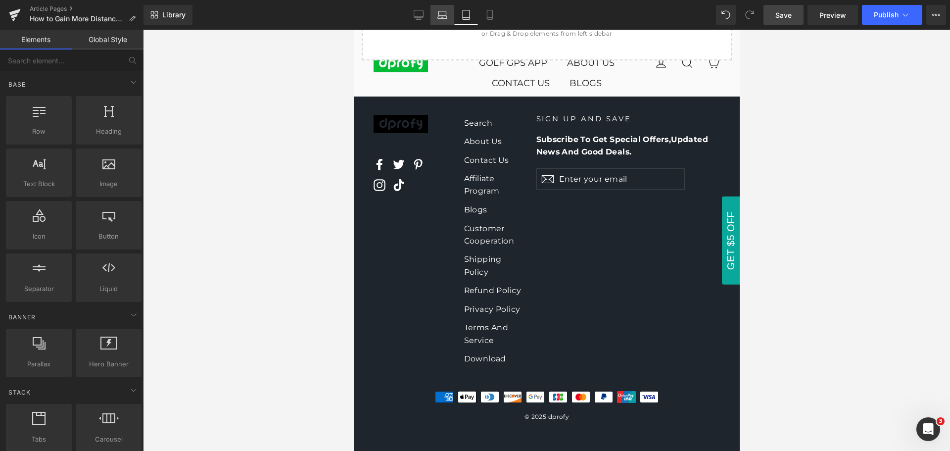
click at [443, 14] on icon at bounding box center [442, 15] width 10 height 10
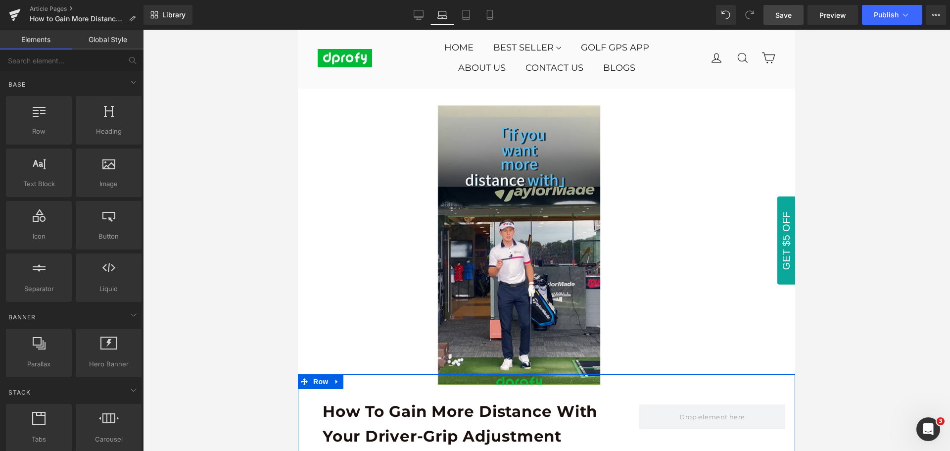
scroll to position [0, 0]
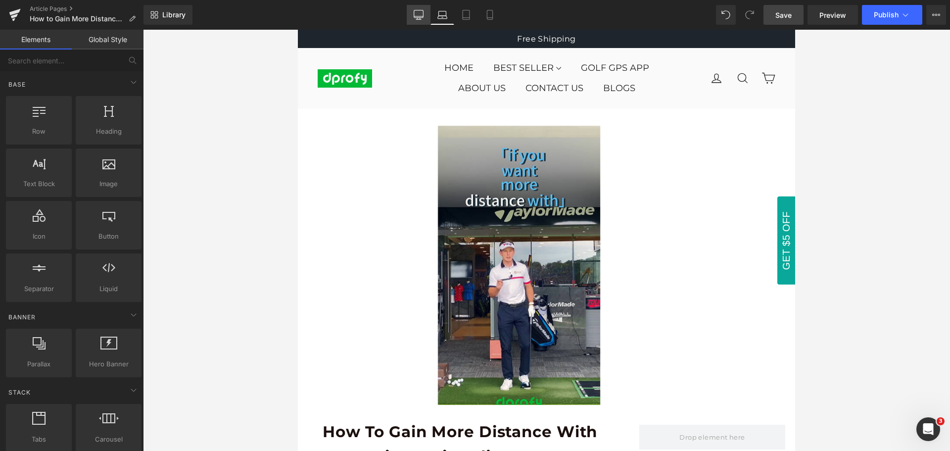
click at [418, 12] on icon at bounding box center [418, 15] width 10 height 10
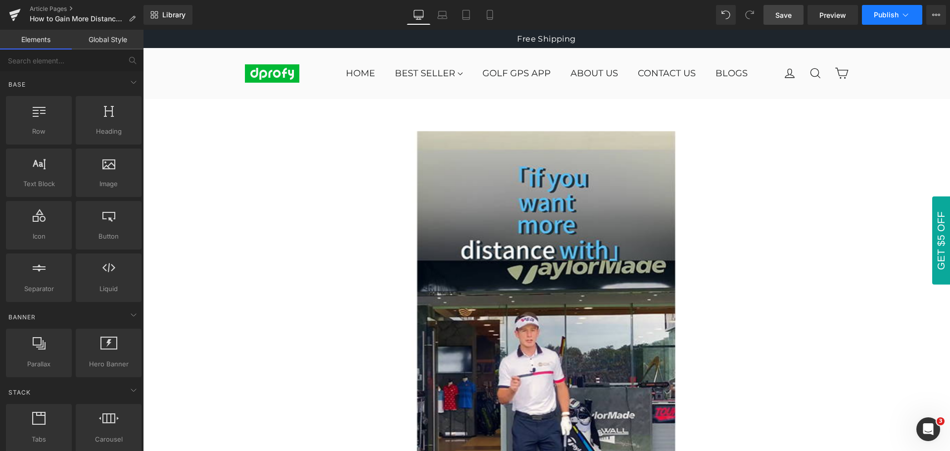
click at [890, 15] on span "Publish" at bounding box center [885, 15] width 25 height 8
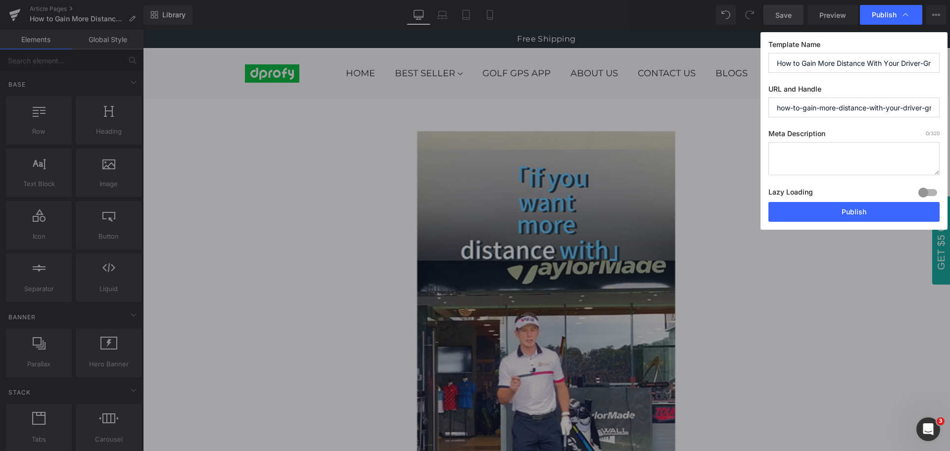
click at [872, 65] on input "How to Gain More Distance With Your Driver-Grip Adjustment Trick" at bounding box center [853, 63] width 171 height 20
click at [883, 15] on span "Publish" at bounding box center [883, 14] width 25 height 9
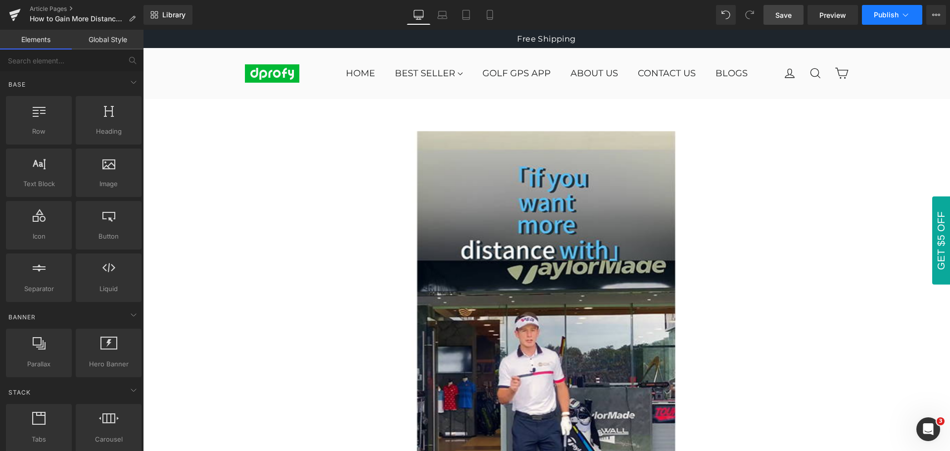
click at [887, 17] on span "Publish" at bounding box center [885, 15] width 25 height 8
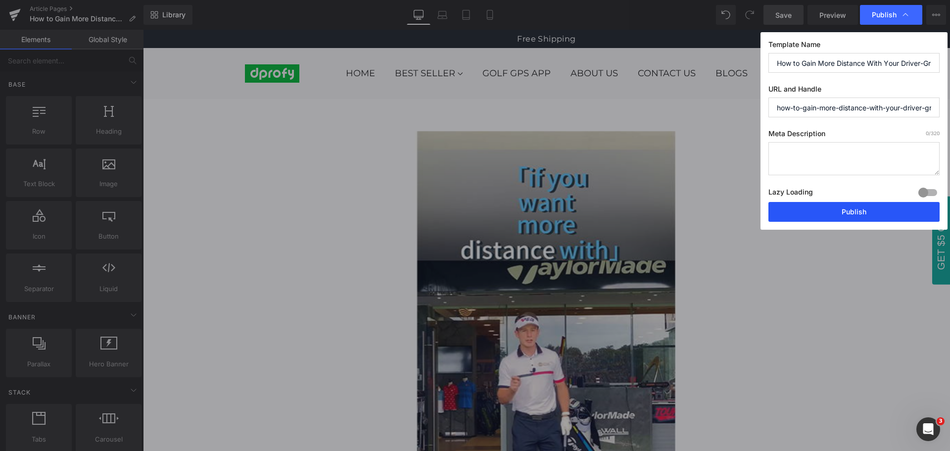
click at [859, 217] on button "Publish" at bounding box center [853, 212] width 171 height 20
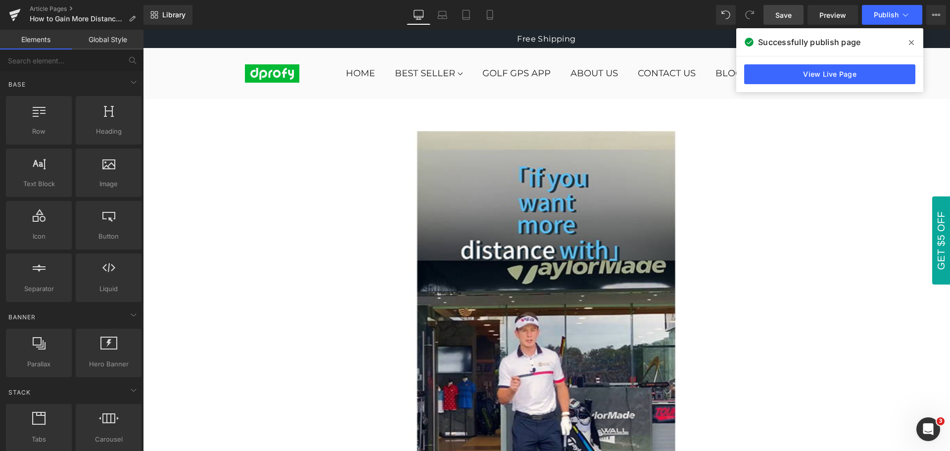
click at [910, 43] on icon at bounding box center [911, 43] width 5 height 8
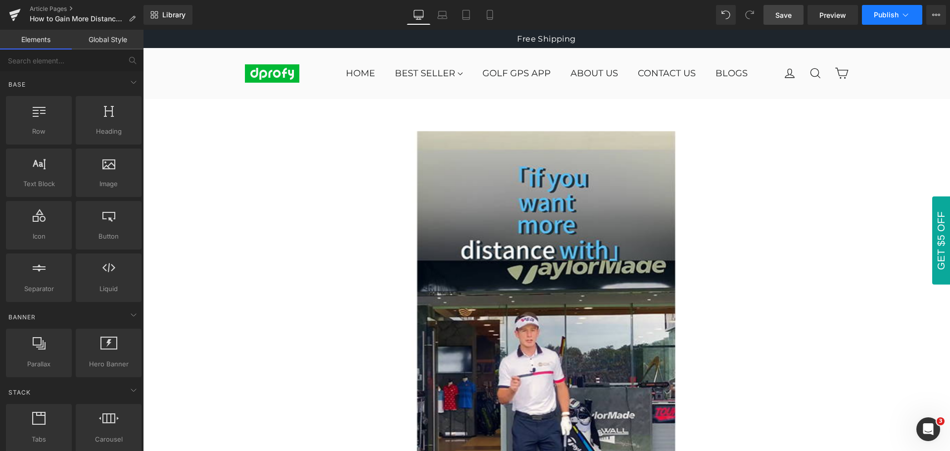
click at [887, 17] on span "Publish" at bounding box center [885, 15] width 25 height 8
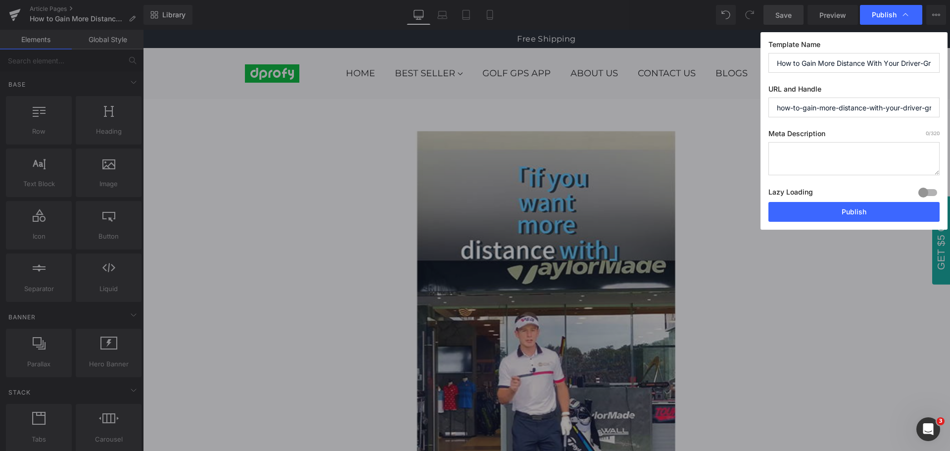
click at [887, 17] on span "Publish" at bounding box center [883, 14] width 25 height 9
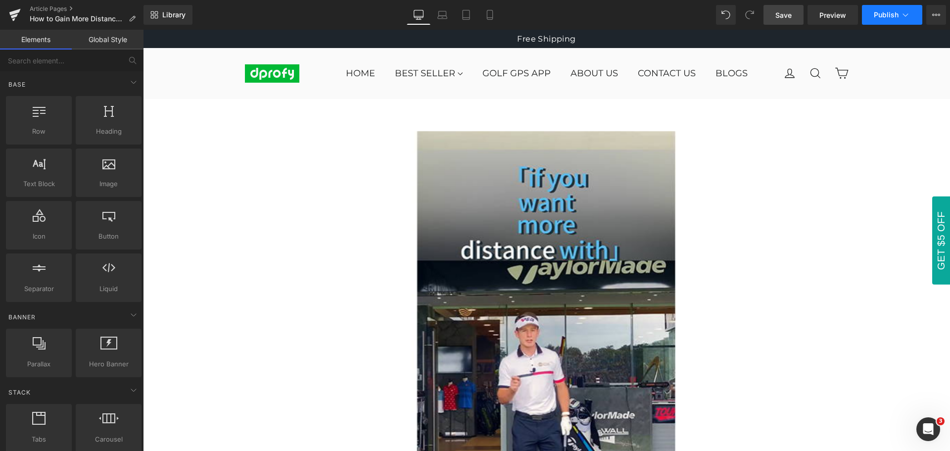
click at [888, 17] on span "Publish" at bounding box center [885, 15] width 25 height 8
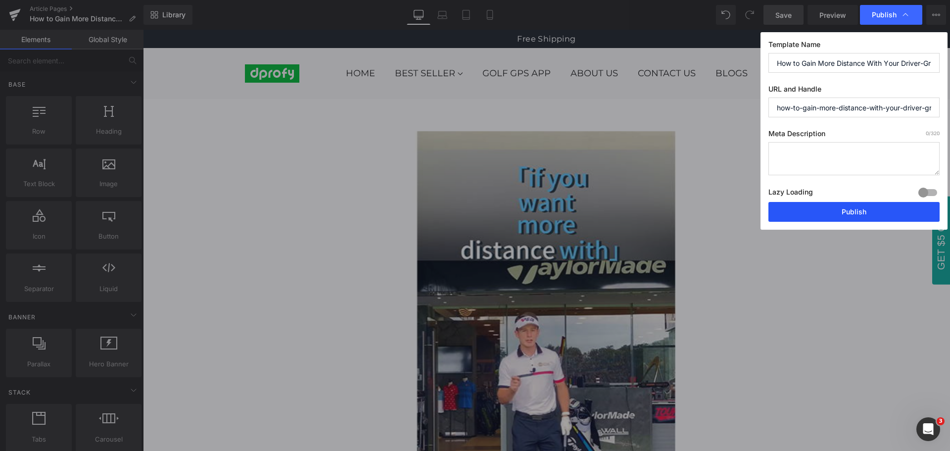
click at [855, 215] on button "Publish" at bounding box center [853, 212] width 171 height 20
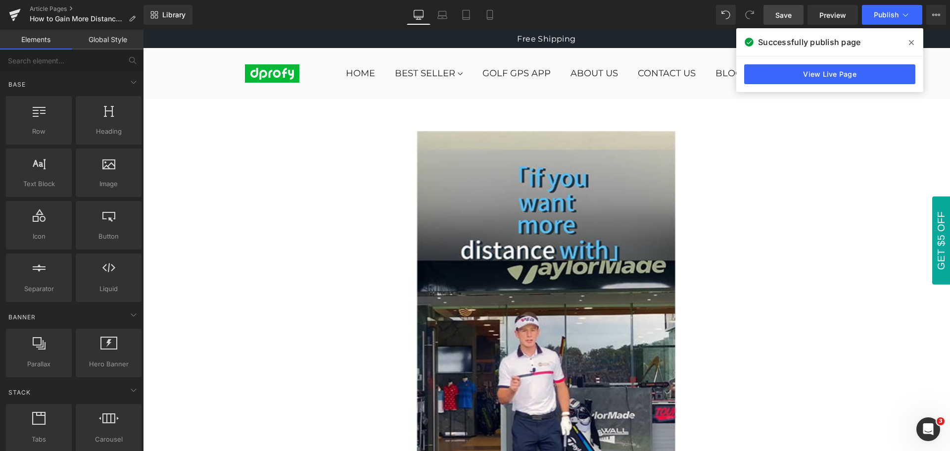
click at [909, 42] on icon at bounding box center [911, 43] width 5 height 8
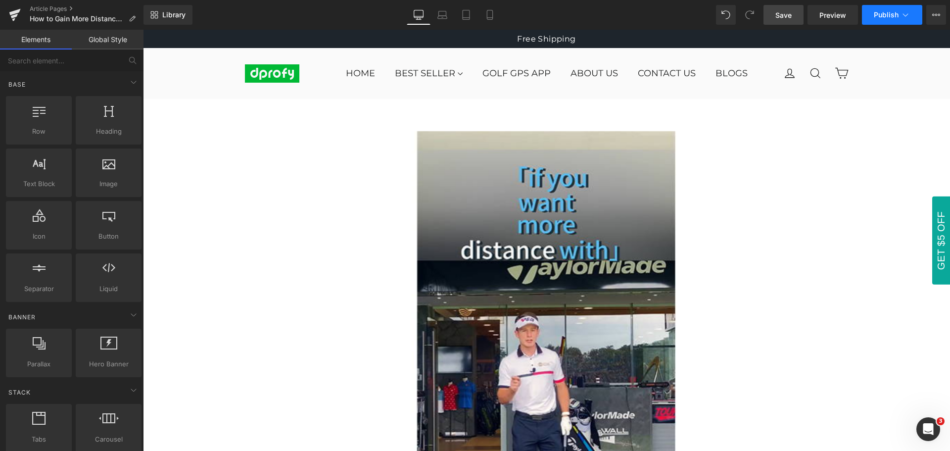
click at [886, 15] on span "Publish" at bounding box center [885, 15] width 25 height 8
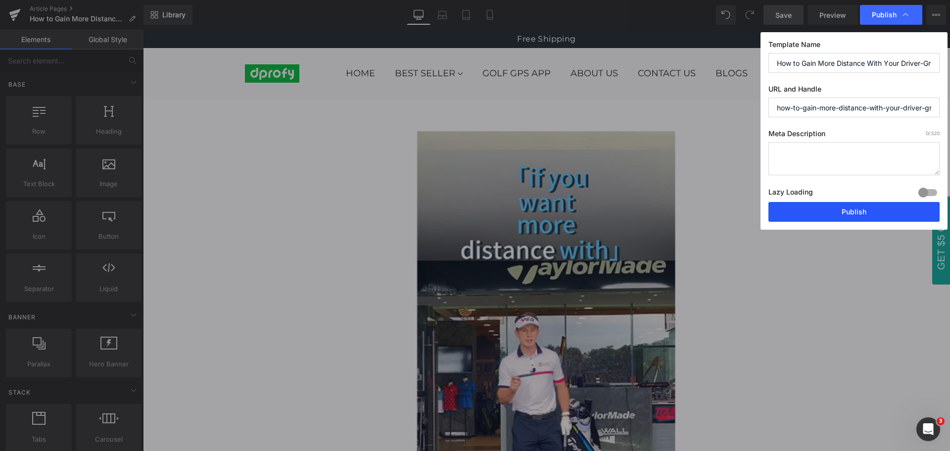
click at [858, 215] on button "Publish" at bounding box center [853, 212] width 171 height 20
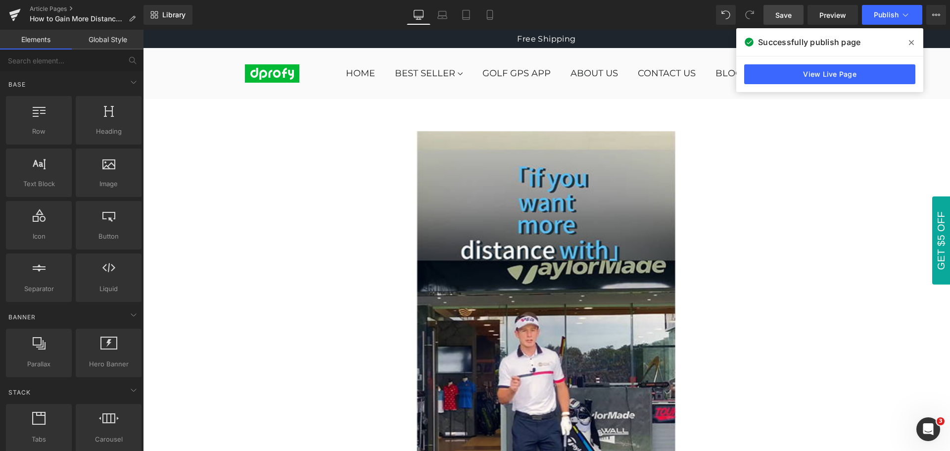
click at [913, 43] on icon at bounding box center [911, 43] width 5 height 8
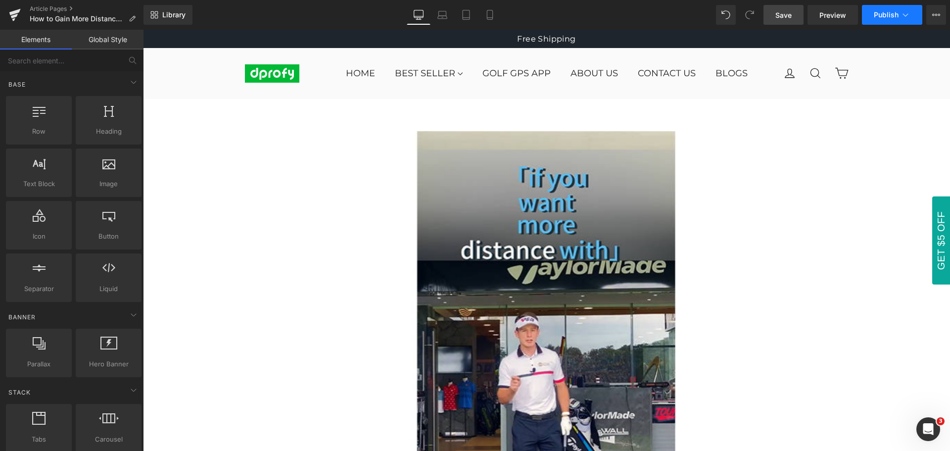
click at [887, 15] on span "Publish" at bounding box center [885, 15] width 25 height 8
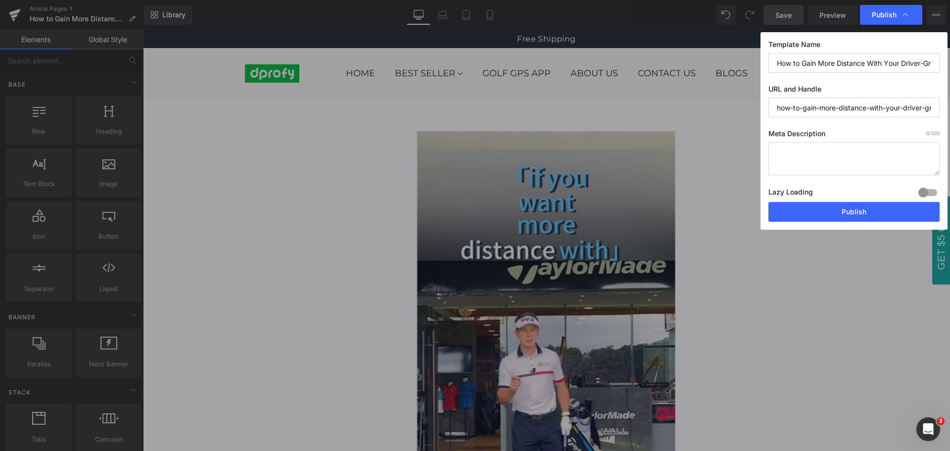
click at [887, 15] on span "Publish" at bounding box center [883, 14] width 25 height 9
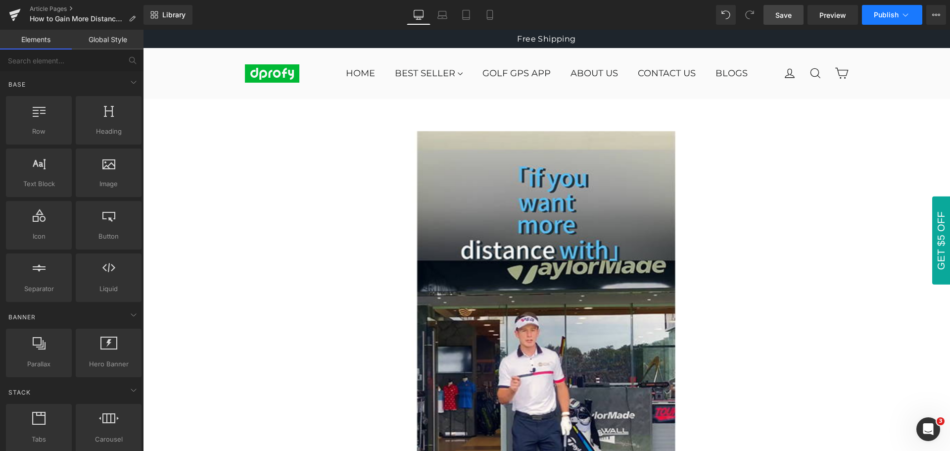
click at [887, 15] on span "Publish" at bounding box center [885, 15] width 25 height 8
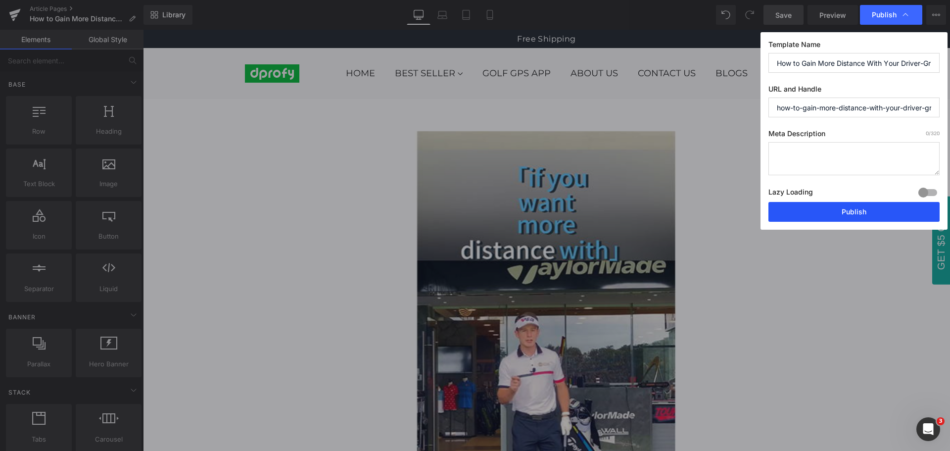
click at [858, 214] on button "Publish" at bounding box center [853, 212] width 171 height 20
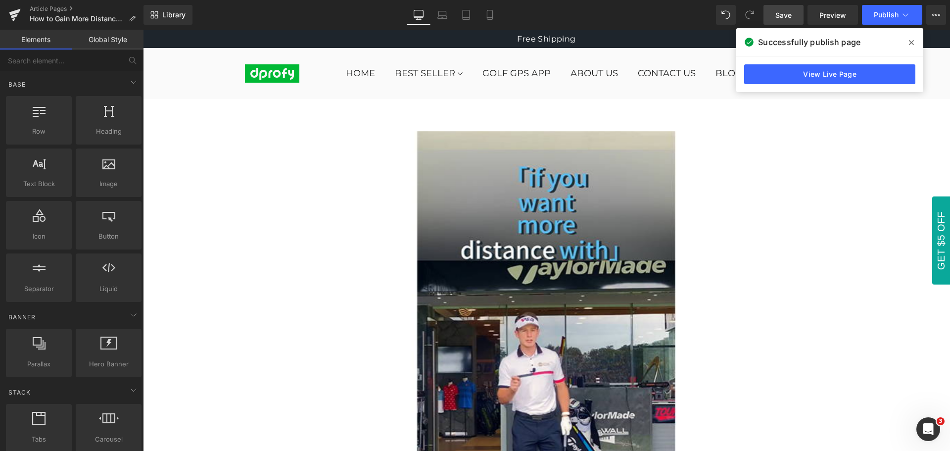
click at [913, 41] on icon at bounding box center [911, 42] width 5 height 5
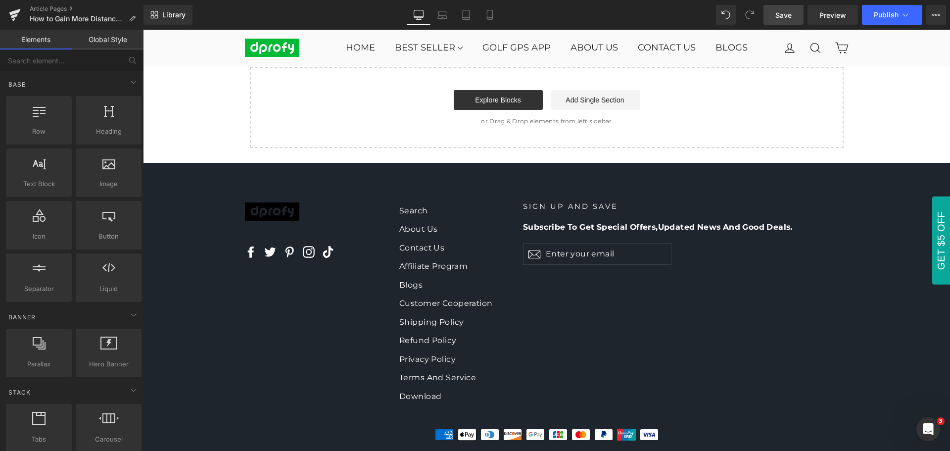
scroll to position [2155, 0]
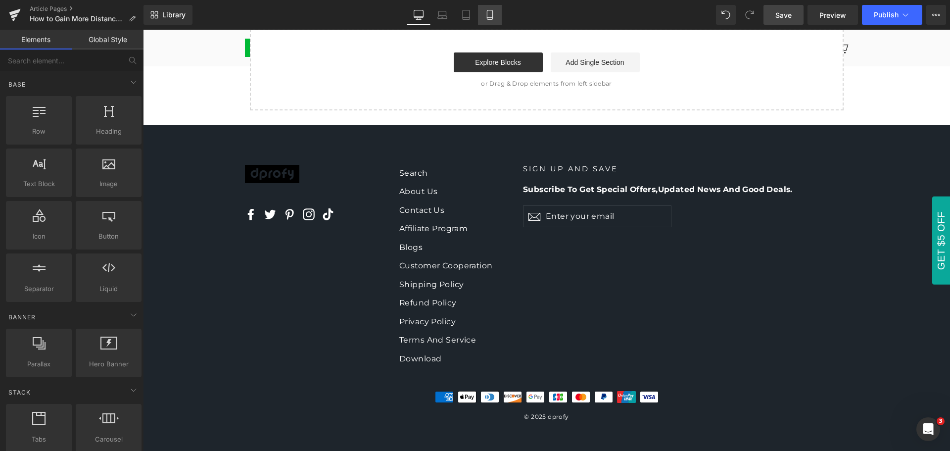
click at [485, 17] on icon at bounding box center [490, 15] width 10 height 10
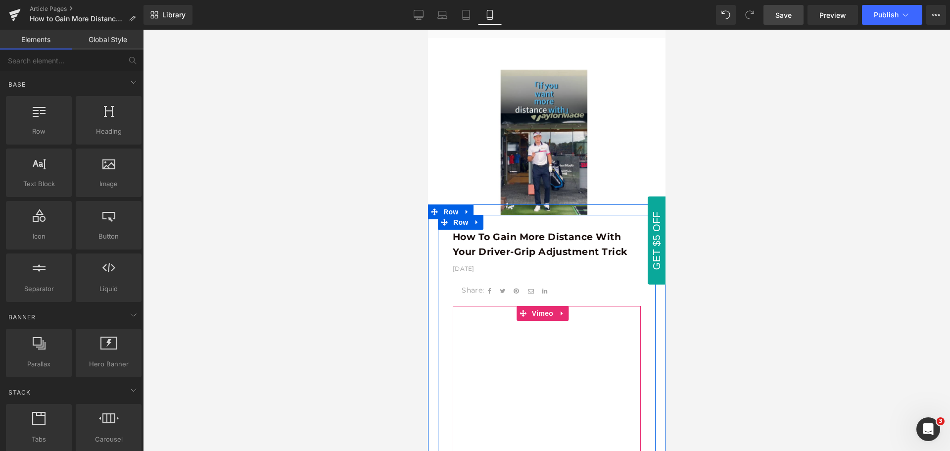
scroll to position [0, 0]
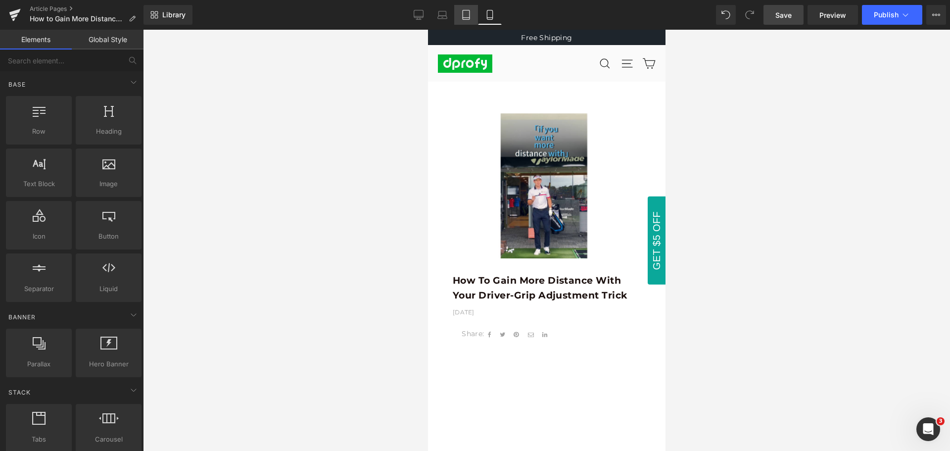
click at [467, 18] on icon at bounding box center [466, 15] width 10 height 10
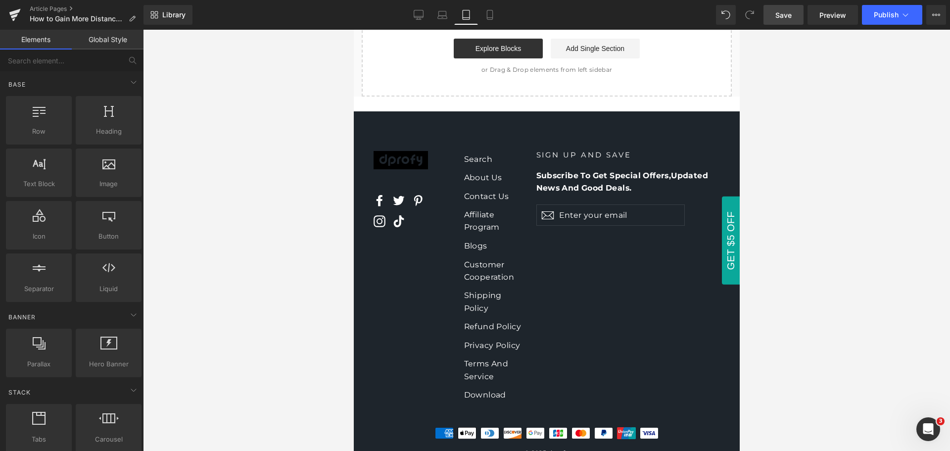
scroll to position [1869, 0]
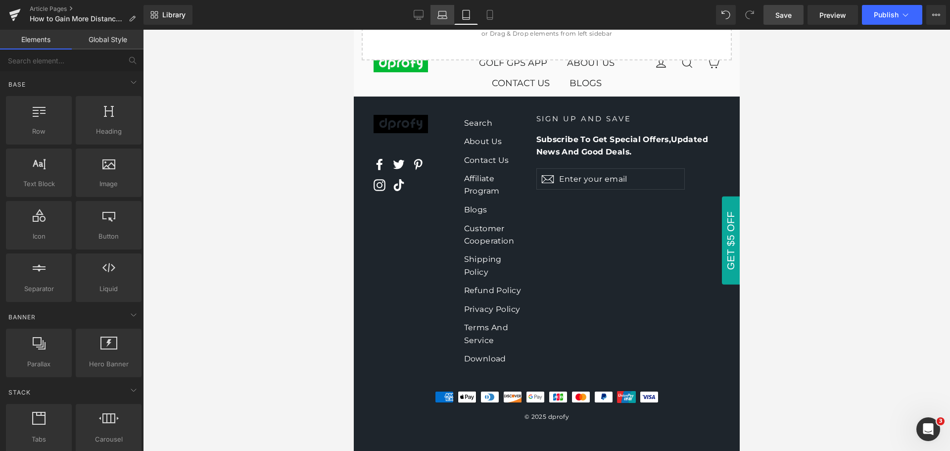
click at [440, 18] on icon at bounding box center [442, 15] width 10 height 10
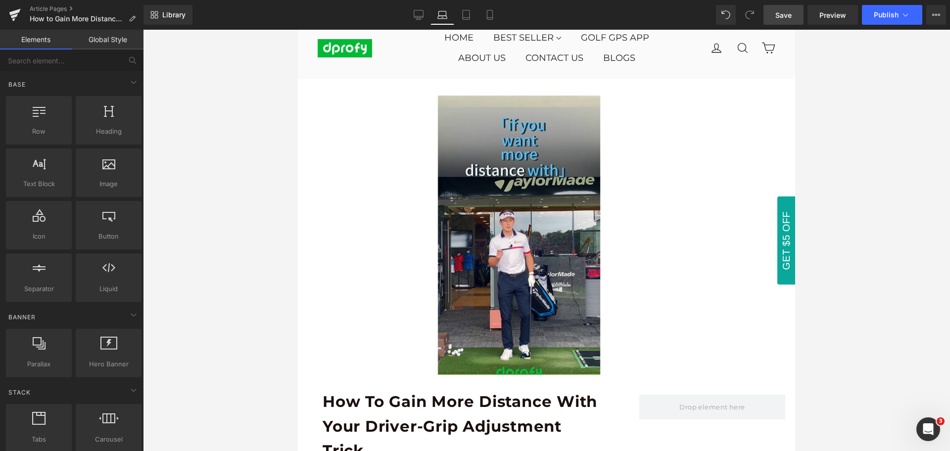
scroll to position [0, 0]
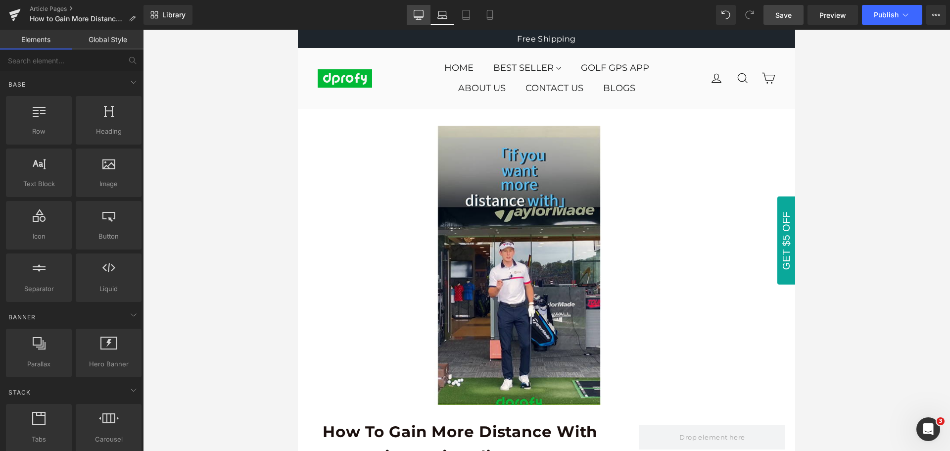
click at [415, 14] on icon at bounding box center [418, 15] width 10 height 10
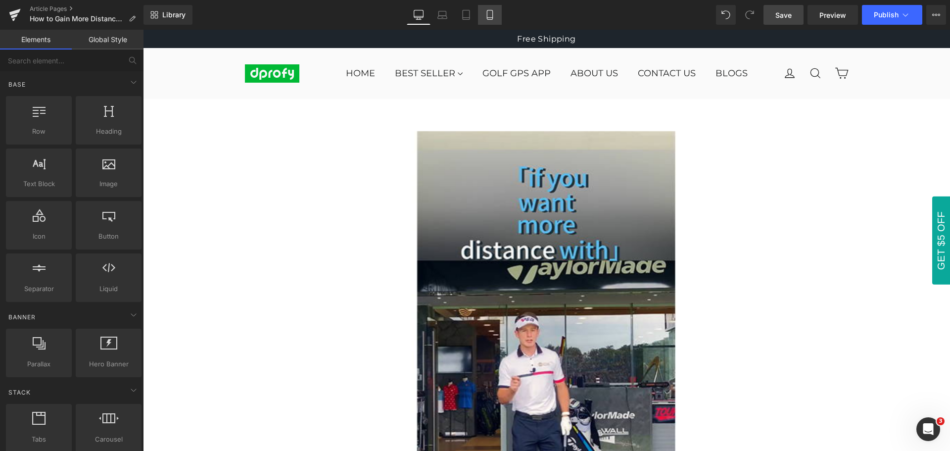
click at [491, 18] on icon at bounding box center [489, 18] width 5 height 0
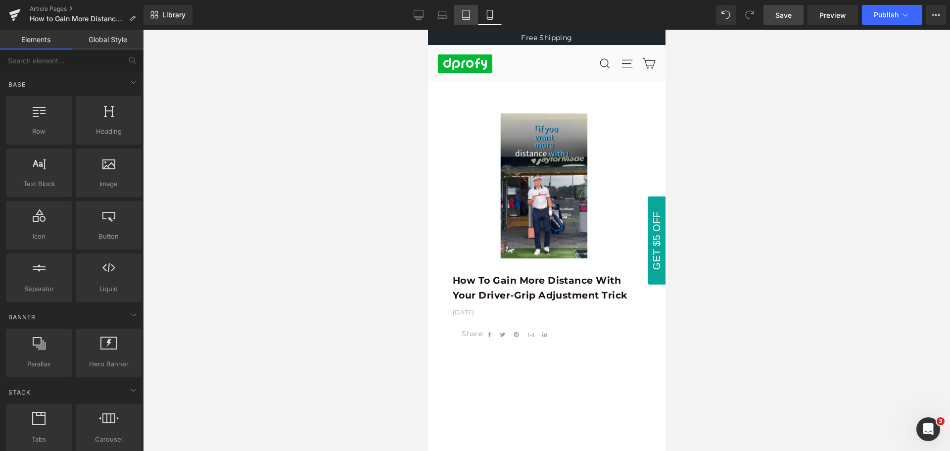
click at [466, 10] on icon at bounding box center [465, 14] width 7 height 9
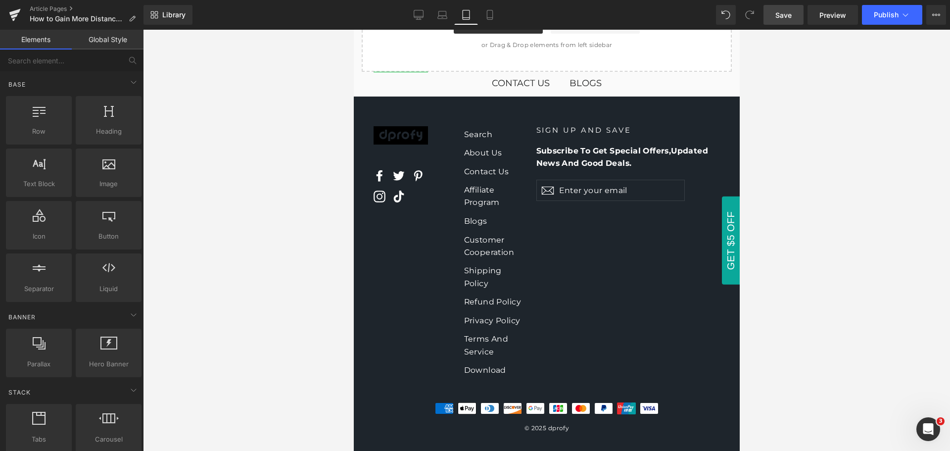
scroll to position [1869, 0]
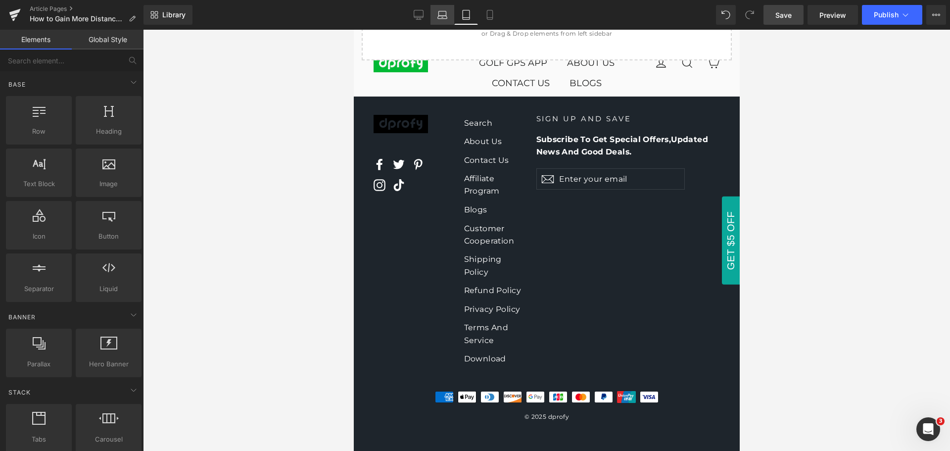
click at [444, 13] on icon at bounding box center [442, 15] width 10 height 10
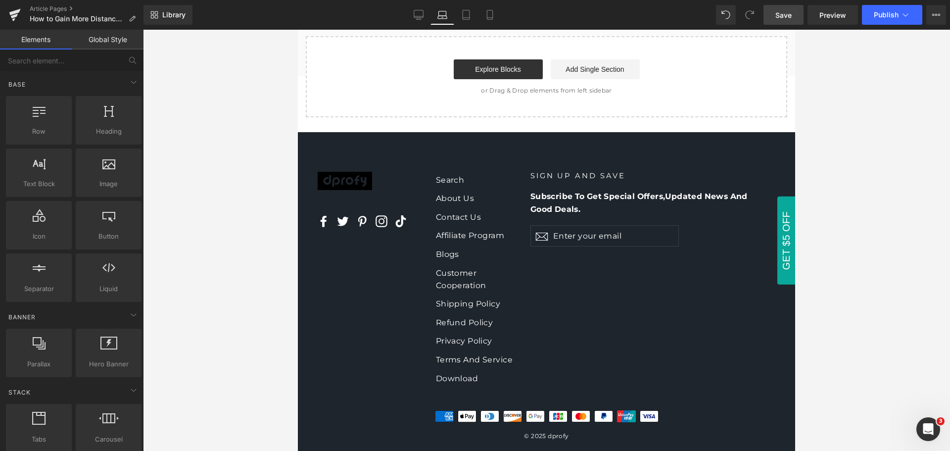
scroll to position [1801, 0]
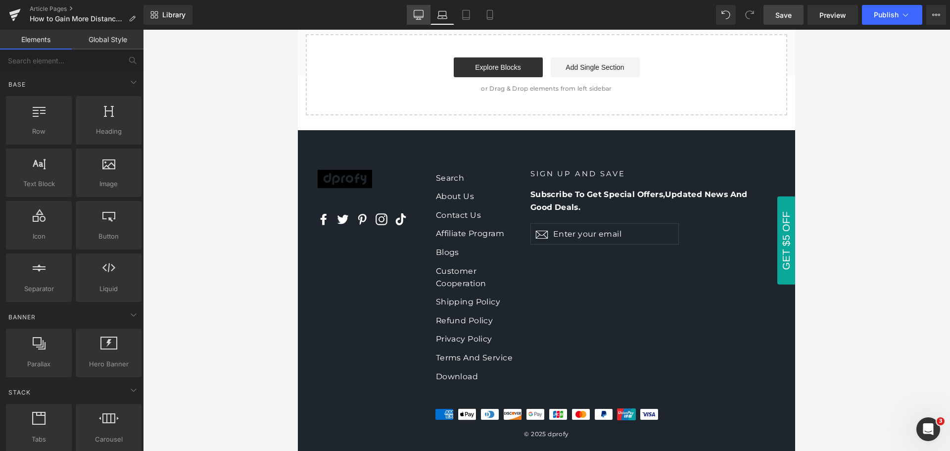
click at [418, 16] on icon at bounding box center [418, 16] width 9 height 0
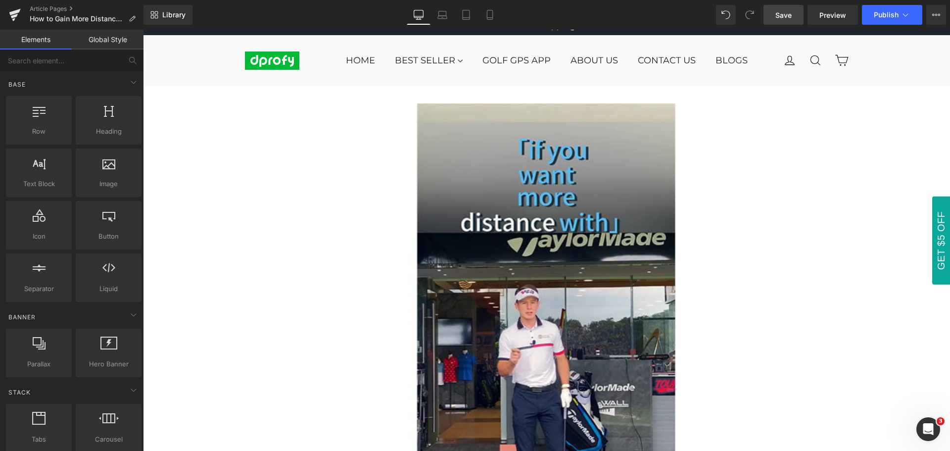
scroll to position [0, 0]
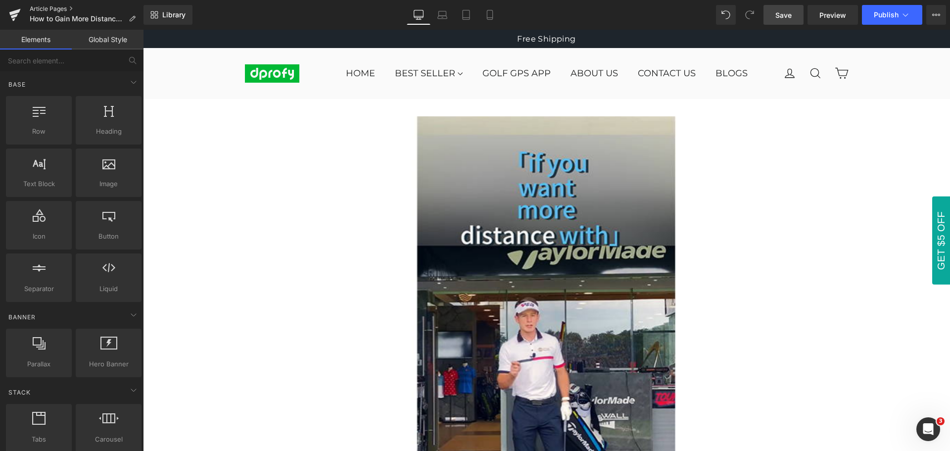
click at [40, 7] on link "Article Pages" at bounding box center [87, 9] width 114 height 8
